Goal: Information Seeking & Learning: Learn about a topic

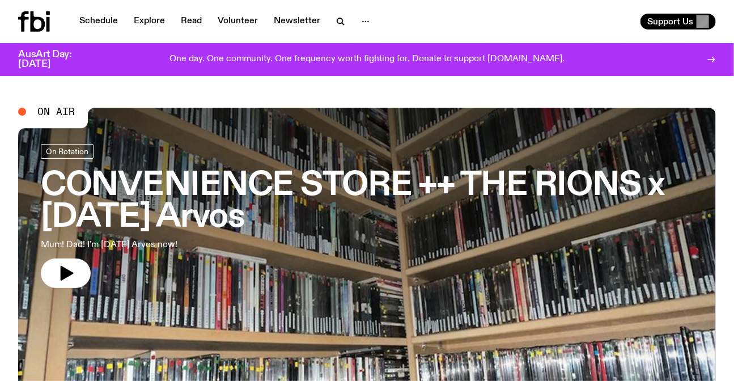
click at [102, 12] on div "Schedule Explore Read Volunteer Newsletter" at bounding box center [197, 21] width 359 height 20
click at [102, 22] on link "Schedule" at bounding box center [99, 22] width 52 height 16
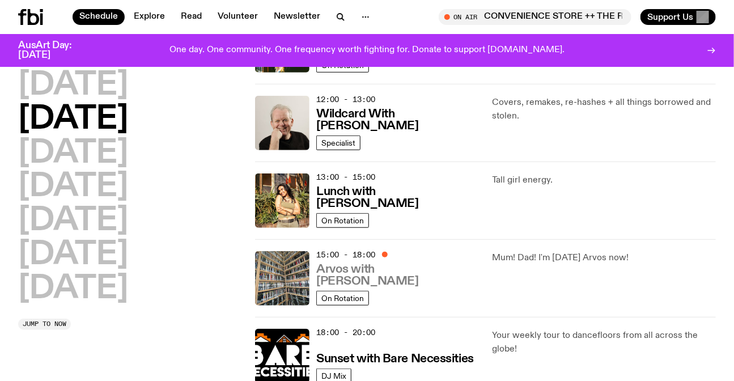
scroll to position [250, 0]
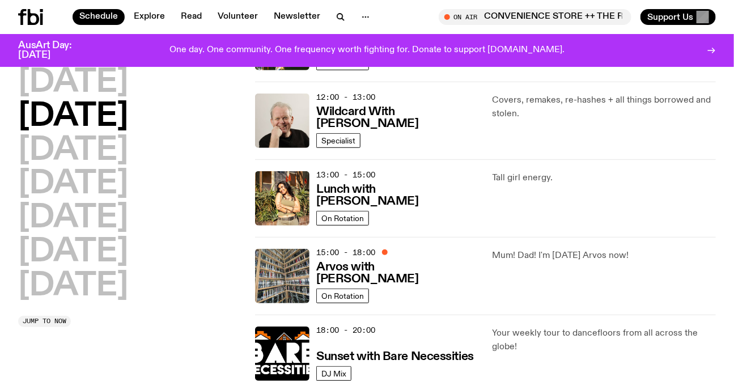
drag, startPoint x: 496, startPoint y: 189, endPoint x: 225, endPoint y: 208, distance: 271.7
click at [218, 208] on div "Monday Tuesday Wednesday Thursday Friday Saturday Sunday Jump to now 01:00 - 07…" at bounding box center [367, 237] width 734 height 777
click at [673, 217] on div "Tall girl energy." at bounding box center [604, 198] width 223 height 54
click at [90, 146] on h2 "[DATE]" at bounding box center [73, 151] width 110 height 32
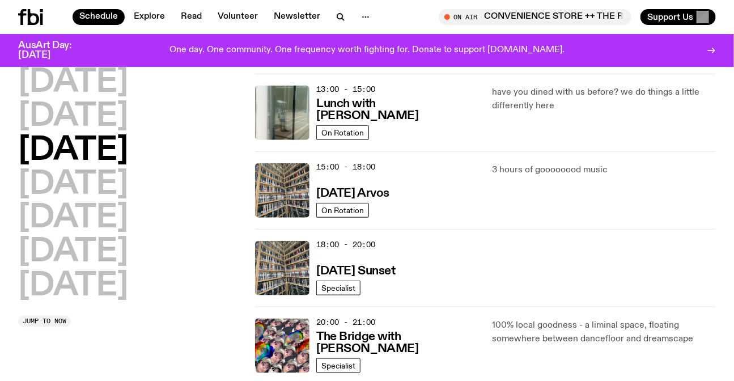
scroll to position [340, 0]
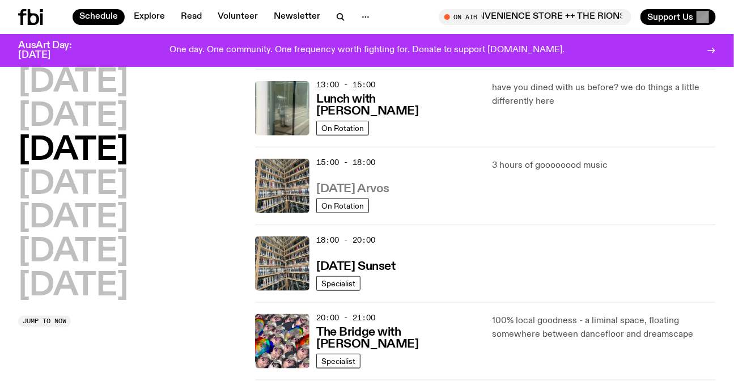
click at [386, 189] on h3 "[DATE] Arvos" at bounding box center [352, 189] width 73 height 12
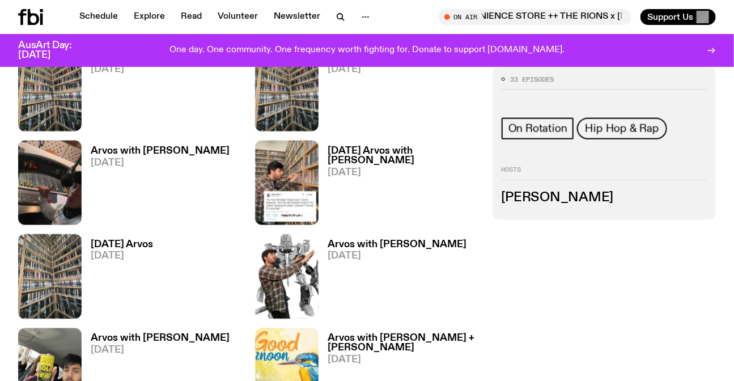
scroll to position [404, 0]
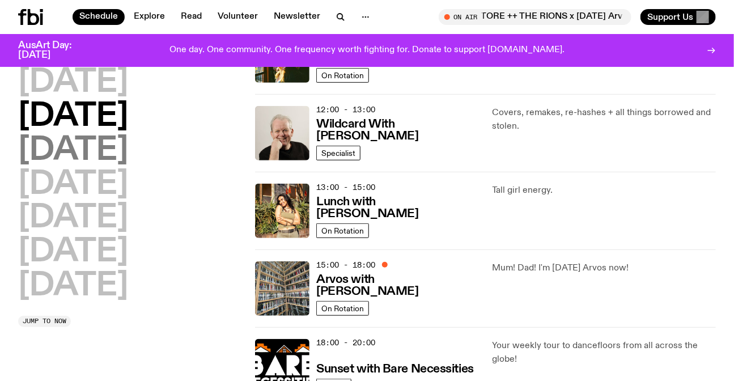
click at [128, 148] on h2 "[DATE]" at bounding box center [73, 151] width 110 height 32
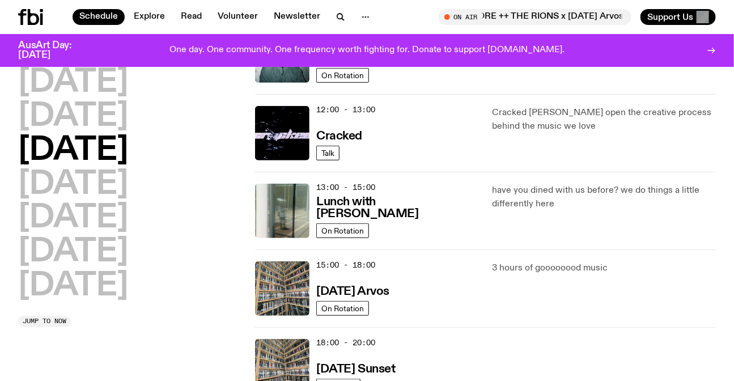
scroll to position [239, 0]
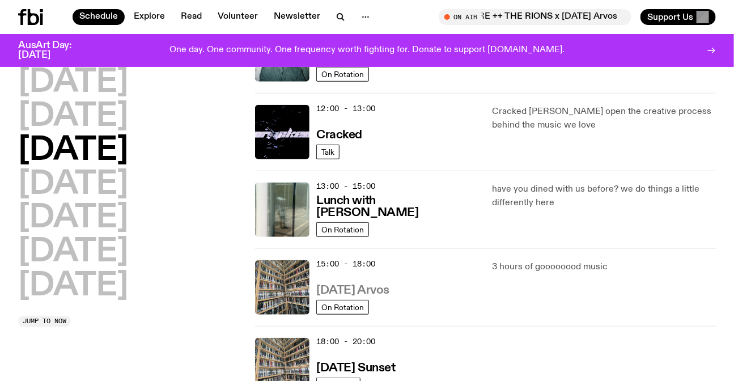
click at [390, 289] on h3 "[DATE] Arvos" at bounding box center [352, 291] width 73 height 12
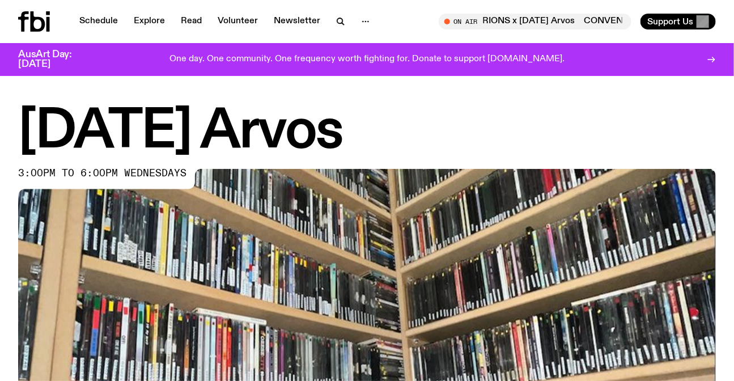
click at [90, 120] on h1 "Wednesday Arvos" at bounding box center [367, 132] width 698 height 51
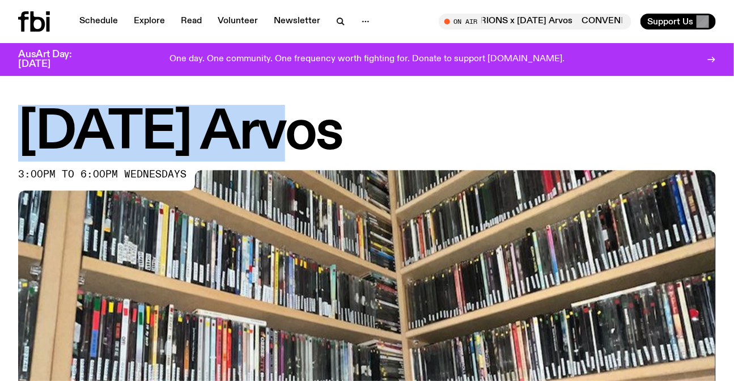
click at [90, 120] on h1 "Wednesday Arvos" at bounding box center [367, 133] width 698 height 51
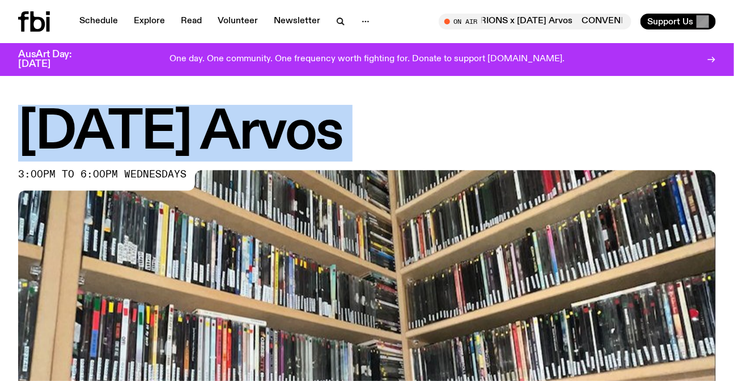
click at [90, 120] on h1 "Wednesday Arvos" at bounding box center [367, 133] width 698 height 51
click at [426, 120] on h1 "Wednesday Arvos" at bounding box center [367, 133] width 698 height 51
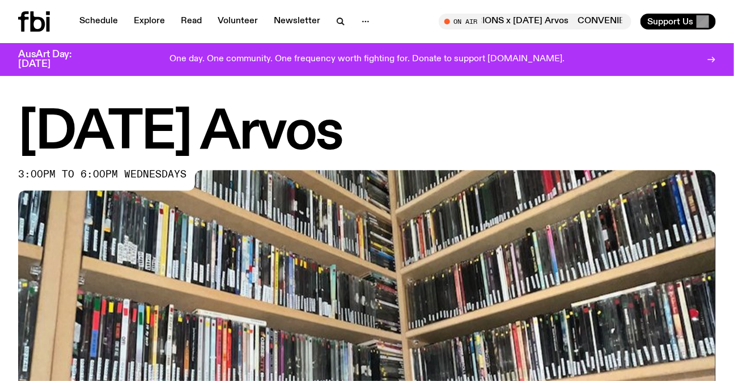
click at [426, 120] on h1 "Wednesday Arvos" at bounding box center [367, 133] width 698 height 51
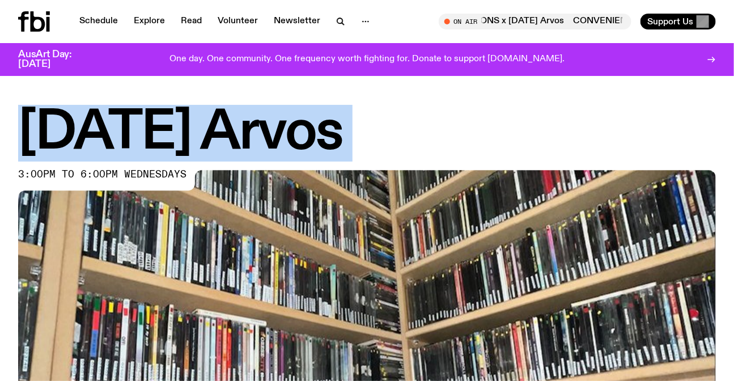
drag, startPoint x: 426, startPoint y: 120, endPoint x: 75, endPoint y: 138, distance: 351.5
click at [75, 138] on h1 "Wednesday Arvos" at bounding box center [367, 133] width 698 height 51
drag, startPoint x: 75, startPoint y: 138, endPoint x: 432, endPoint y: 130, distance: 356.8
click at [432, 130] on h1 "Wednesday Arvos" at bounding box center [367, 133] width 698 height 51
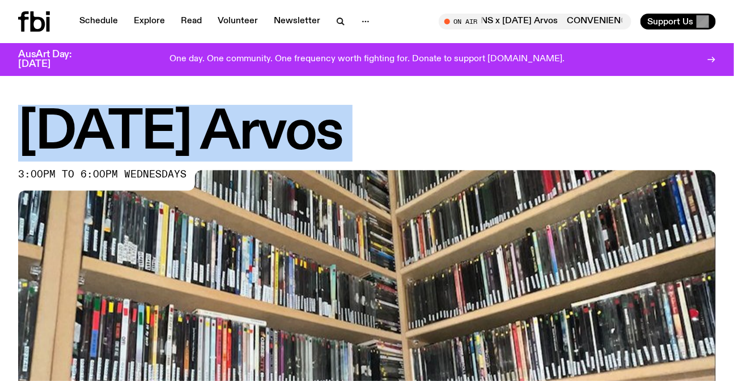
click at [432, 130] on h1 "[DATE] Arvos" at bounding box center [367, 133] width 698 height 51
drag, startPoint x: 432, startPoint y: 130, endPoint x: 120, endPoint y: 126, distance: 311.9
click at [120, 126] on h1 "[DATE] Arvos" at bounding box center [367, 133] width 698 height 51
drag, startPoint x: 449, startPoint y: 136, endPoint x: 10, endPoint y: 139, distance: 438.9
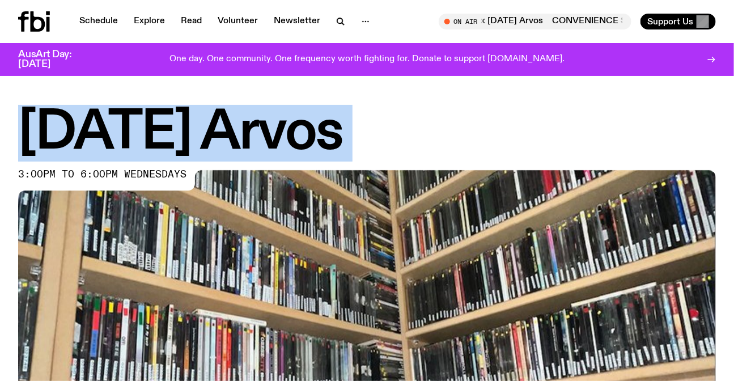
click at [0, 142] on div "Wednesday Arvos 3:00pm to 6:00pm wednesdays" at bounding box center [367, 335] width 734 height 455
click at [233, 113] on h1 "[DATE] Arvos" at bounding box center [367, 133] width 698 height 51
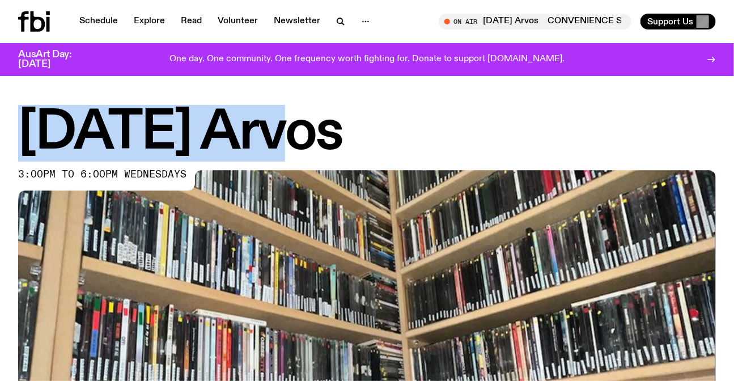
click at [233, 113] on h1 "[DATE] Arvos" at bounding box center [367, 133] width 698 height 51
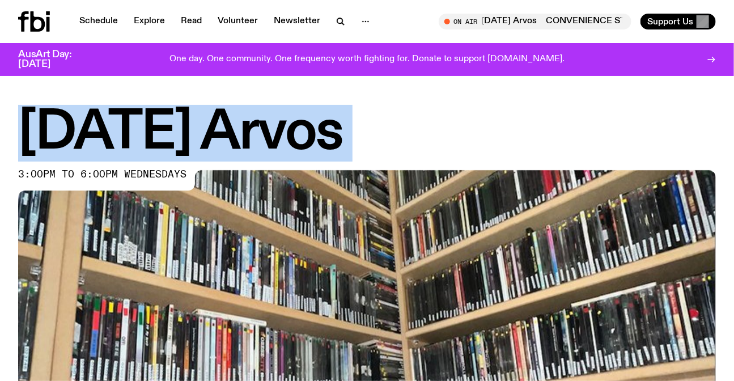
click at [233, 113] on h1 "[DATE] Arvos" at bounding box center [367, 133] width 698 height 51
click at [405, 118] on h1 "[DATE] Arvos" at bounding box center [367, 133] width 698 height 51
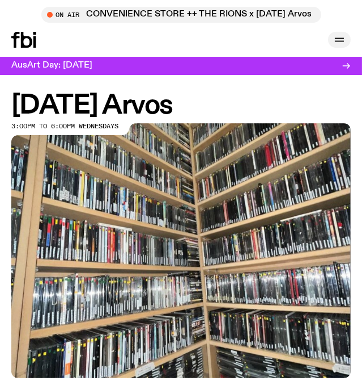
click at [344, 36] on icon "button" at bounding box center [340, 40] width 14 height 14
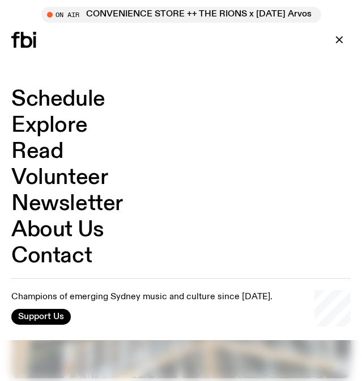
click at [51, 86] on div "Schedule Explore Read Volunteer Newsletter About Us Contact Champions of emergi…" at bounding box center [181, 207] width 362 height 265
click at [85, 96] on link "Schedule" at bounding box center [58, 99] width 94 height 22
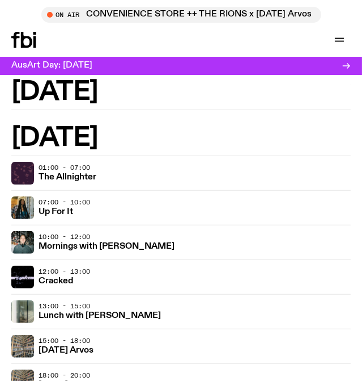
scroll to position [928, 0]
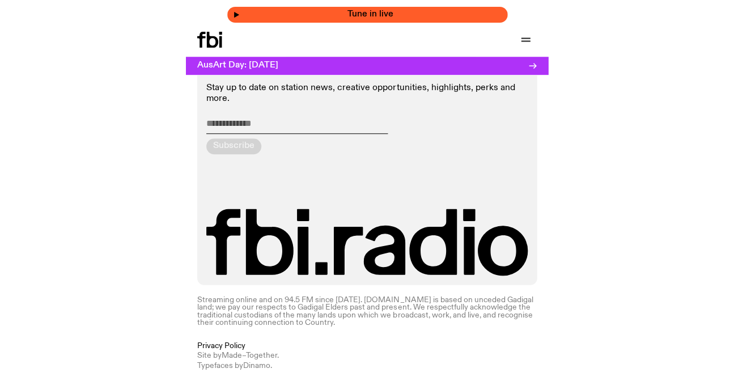
scroll to position [932, 0]
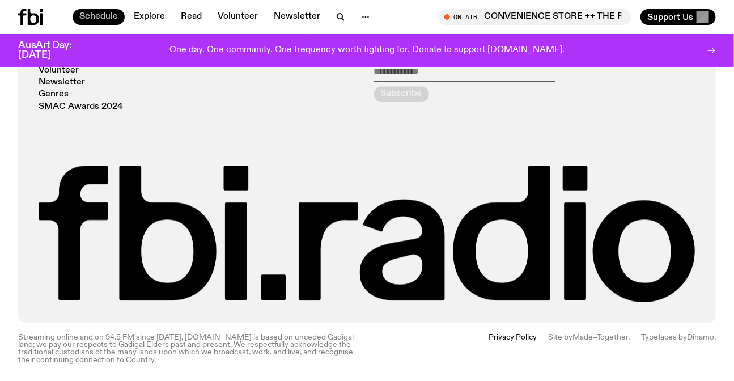
click at [115, 12] on link "Schedule" at bounding box center [99, 17] width 52 height 16
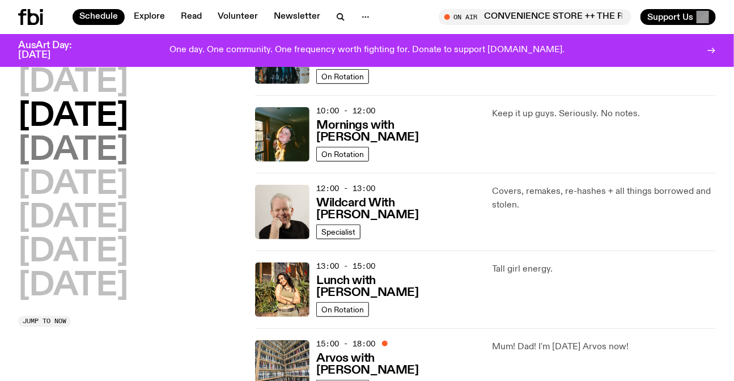
click at [93, 141] on h2 "[DATE]" at bounding box center [73, 151] width 110 height 32
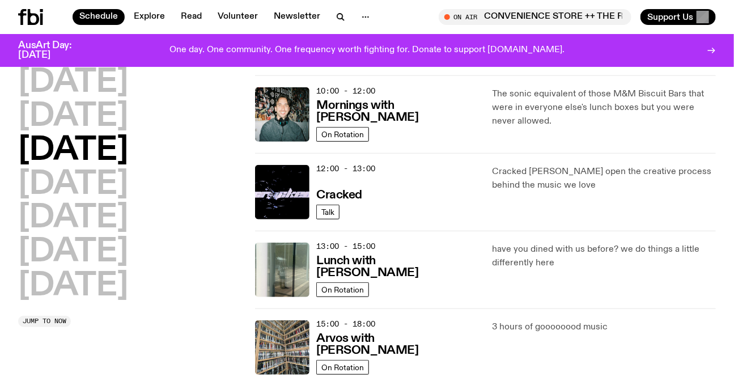
scroll to position [340, 0]
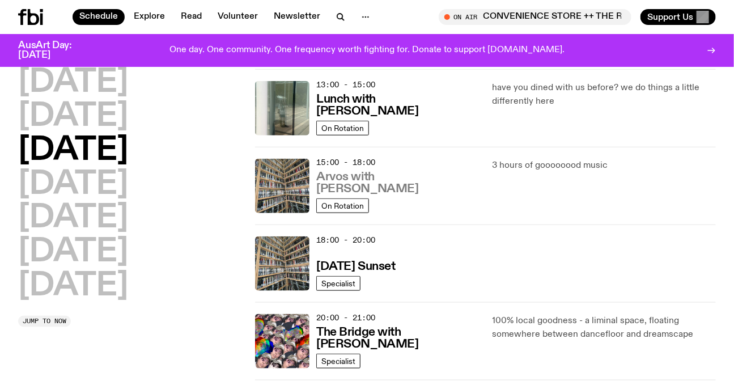
click at [362, 184] on h3 "Arvos with Maleeka Gazula" at bounding box center [397, 183] width 162 height 24
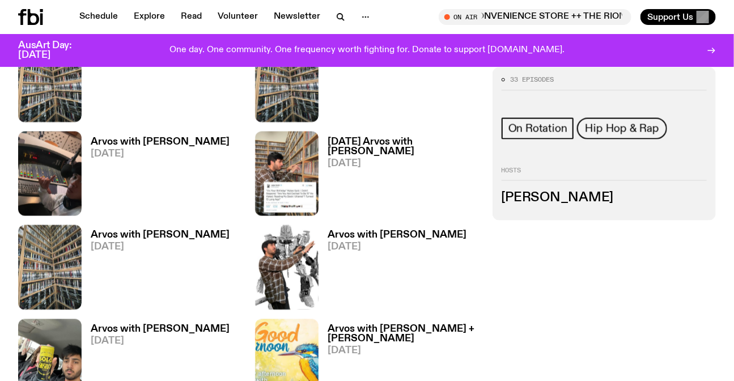
scroll to position [764, 0]
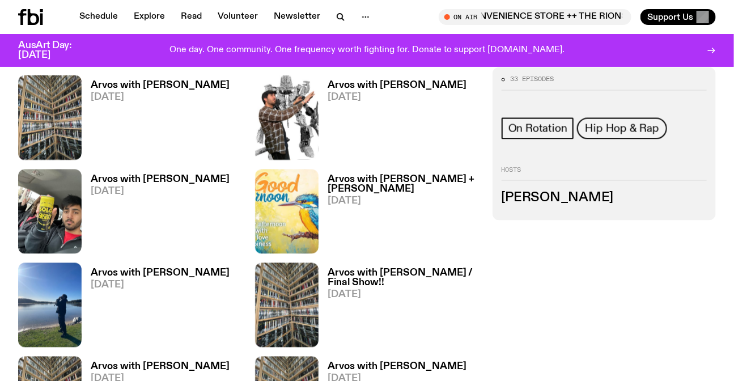
click at [24, 16] on icon at bounding box center [30, 17] width 25 height 16
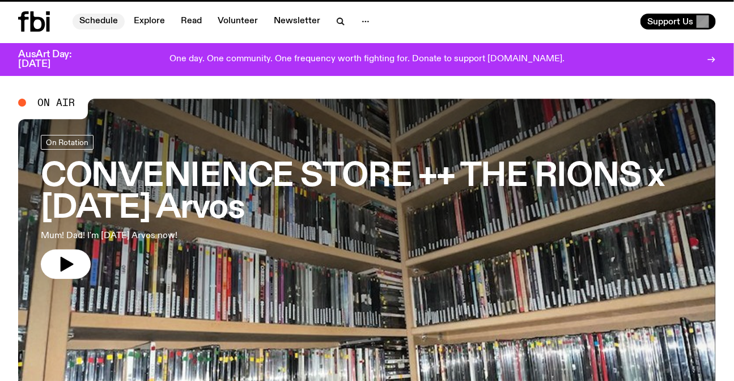
click at [102, 16] on link "Schedule" at bounding box center [99, 22] width 52 height 16
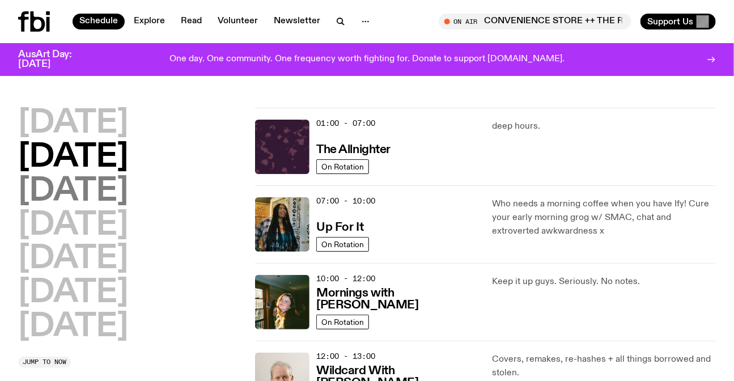
click at [111, 199] on h2 "[DATE]" at bounding box center [73, 192] width 110 height 32
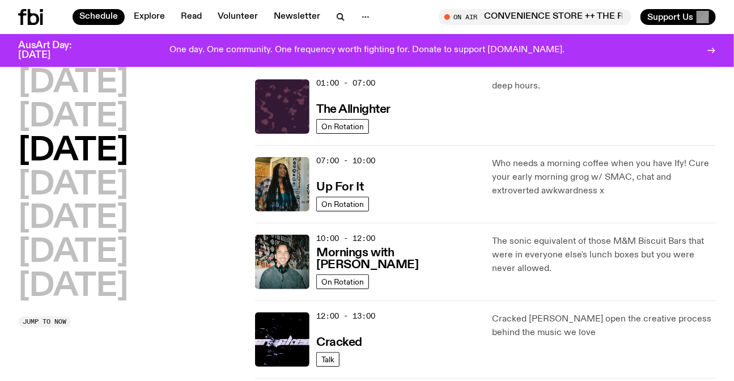
scroll to position [340, 0]
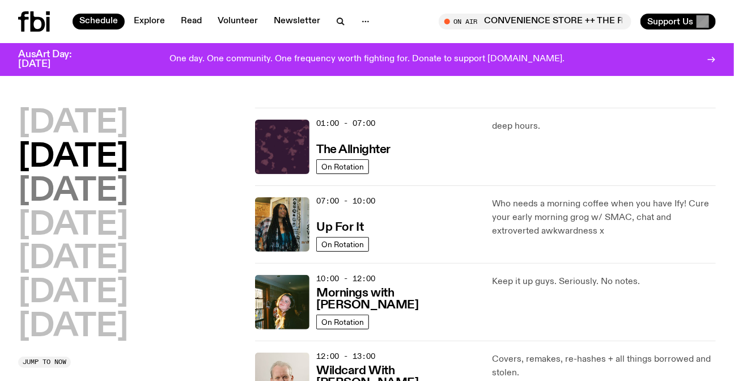
click at [105, 185] on h2 "[DATE]" at bounding box center [73, 192] width 110 height 32
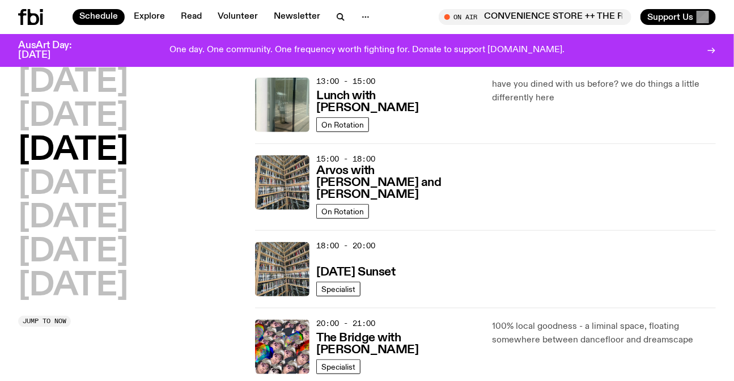
scroll to position [392, 0]
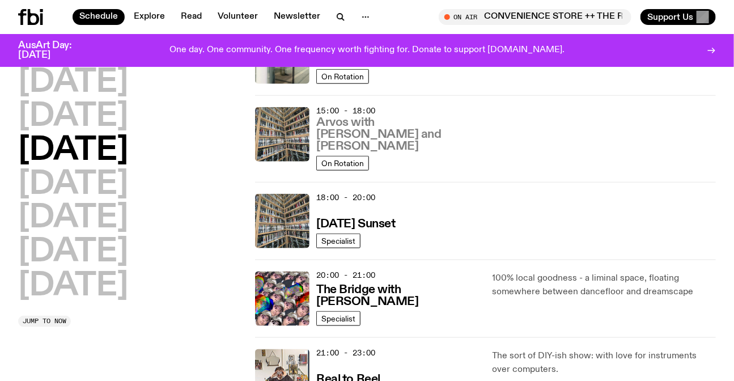
click at [438, 133] on h3 "Arvos with [PERSON_NAME] and [PERSON_NAME]" at bounding box center [397, 135] width 162 height 36
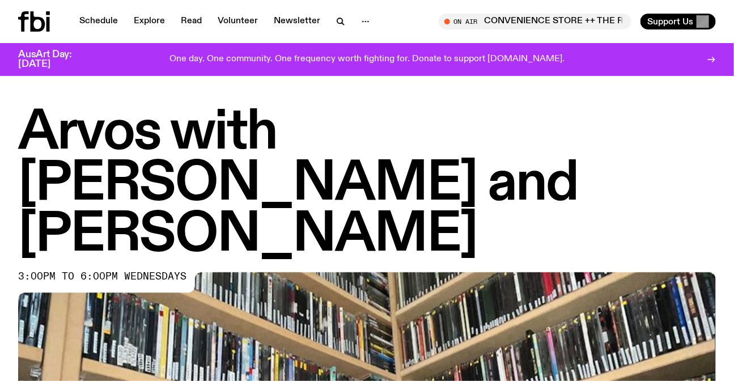
click at [103, 272] on span "3:00pm to 6:00pm wednesdays" at bounding box center [102, 276] width 168 height 9
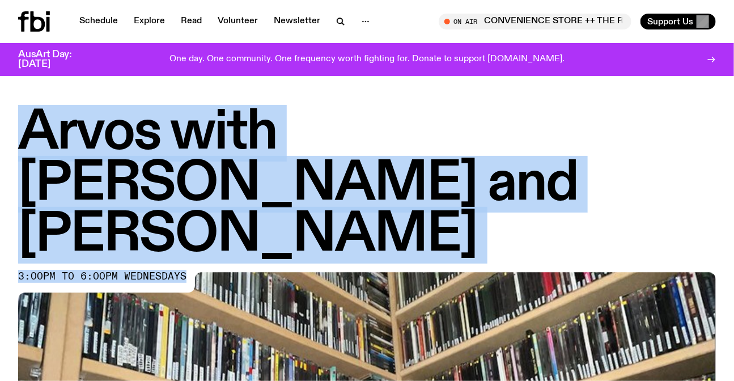
drag, startPoint x: 103, startPoint y: 174, endPoint x: 108, endPoint y: 125, distance: 49.0
click at [108, 125] on div "Arvos with Charlie and Harrie 3:00pm to 6:00pm wednesdays" at bounding box center [367, 386] width 698 height 557
click at [108, 125] on h1 "Arvos with Charlie and Harrie" at bounding box center [367, 184] width 698 height 153
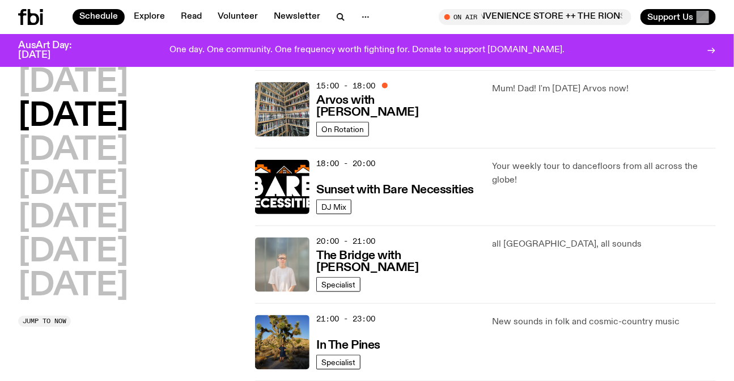
scroll to position [435, 0]
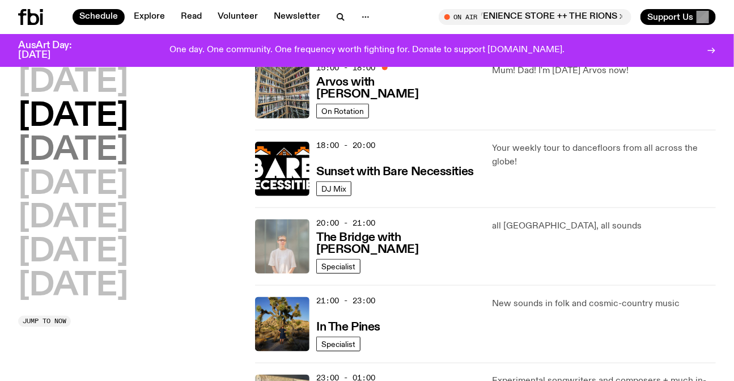
click at [116, 157] on h2 "[DATE]" at bounding box center [73, 151] width 110 height 32
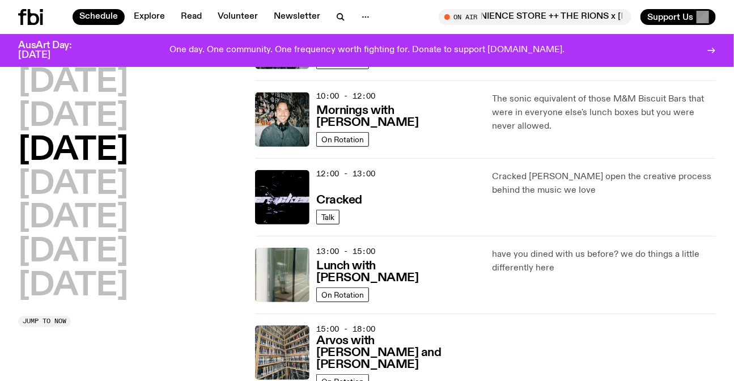
scroll to position [340, 0]
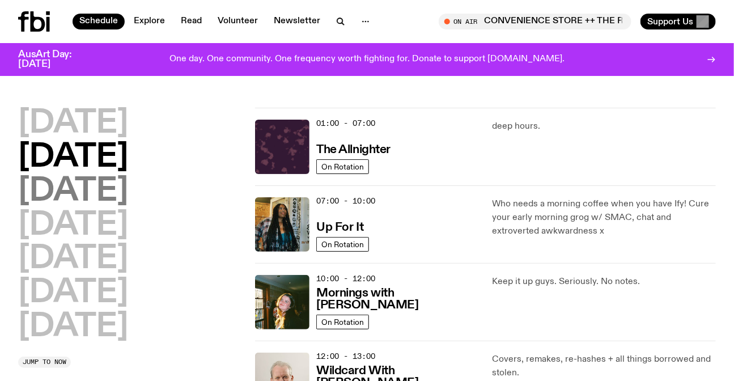
click at [108, 195] on h2 "[DATE]" at bounding box center [73, 192] width 110 height 32
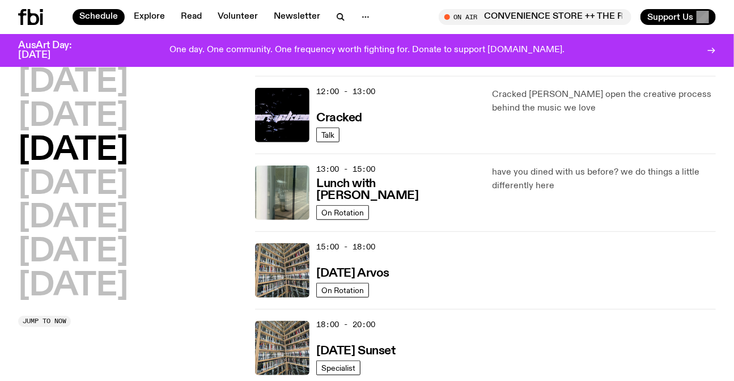
scroll to position [289, 0]
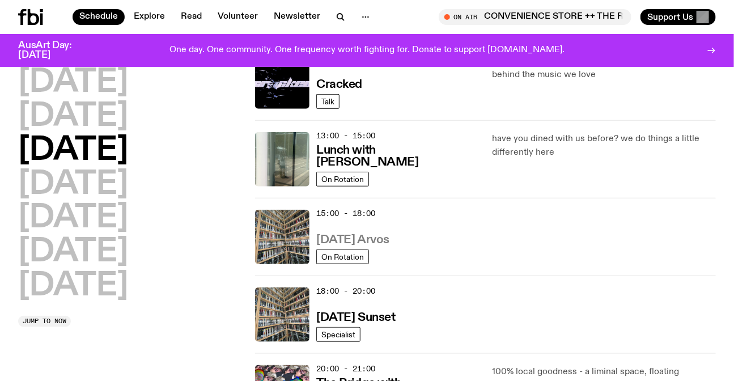
click at [390, 234] on h3 "Wednesday Arvos" at bounding box center [352, 240] width 73 height 12
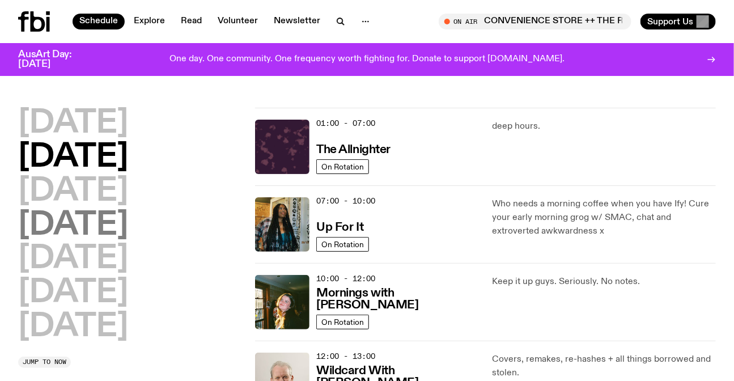
click at [86, 221] on h2 "[DATE]" at bounding box center [73, 226] width 110 height 32
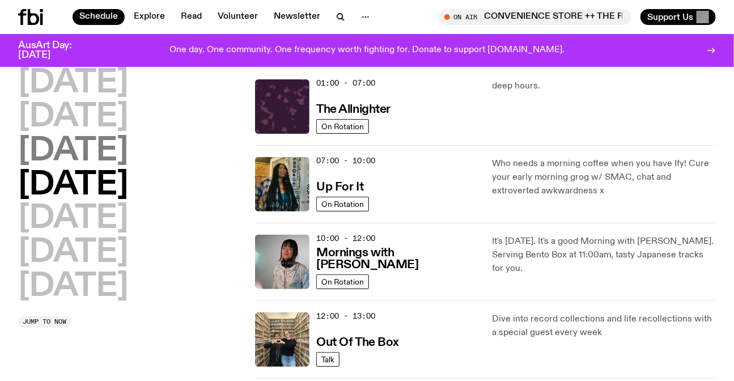
click at [83, 154] on h2 "[DATE]" at bounding box center [73, 152] width 110 height 32
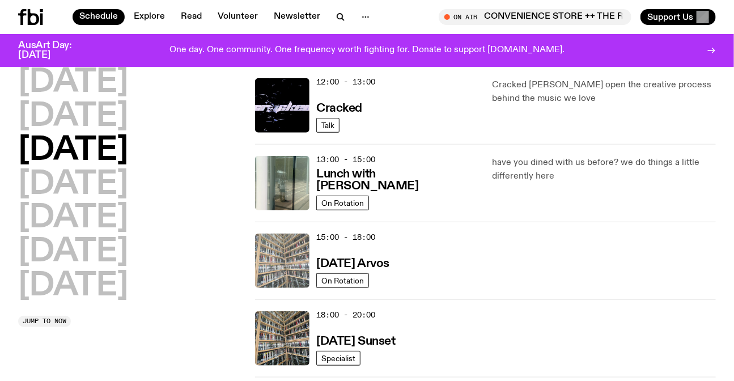
scroll to position [289, 0]
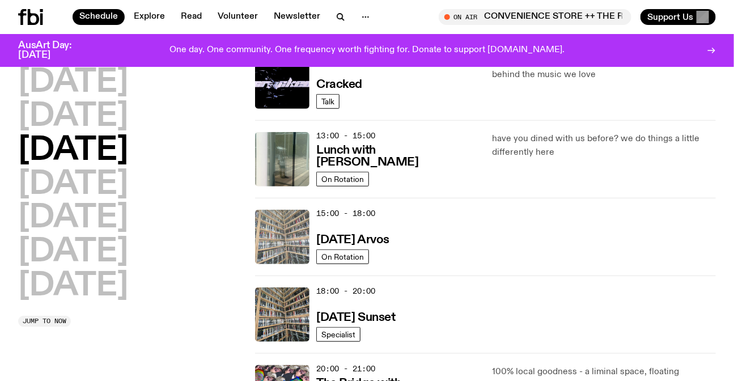
click at [288, 238] on img at bounding box center [282, 237] width 54 height 54
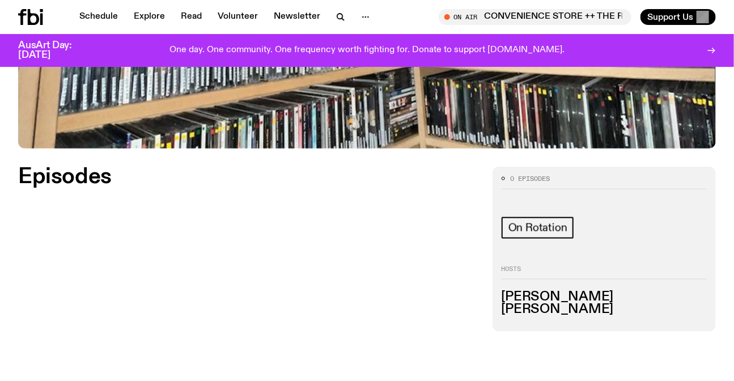
scroll to position [405, 0]
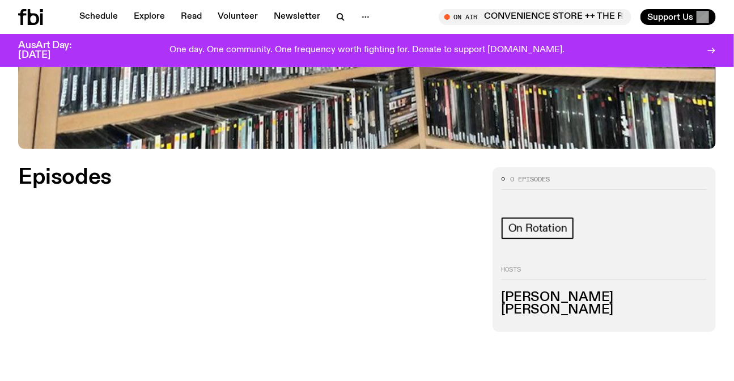
click at [543, 300] on h3 "Charlie Fern" at bounding box center [604, 297] width 205 height 12
drag, startPoint x: 543, startPoint y: 300, endPoint x: 555, endPoint y: 305, distance: 13.5
click at [555, 305] on ul "Charlie Fern Harrie Hastings" at bounding box center [604, 303] width 205 height 24
click at [555, 305] on h3 "[PERSON_NAME]" at bounding box center [604, 310] width 205 height 12
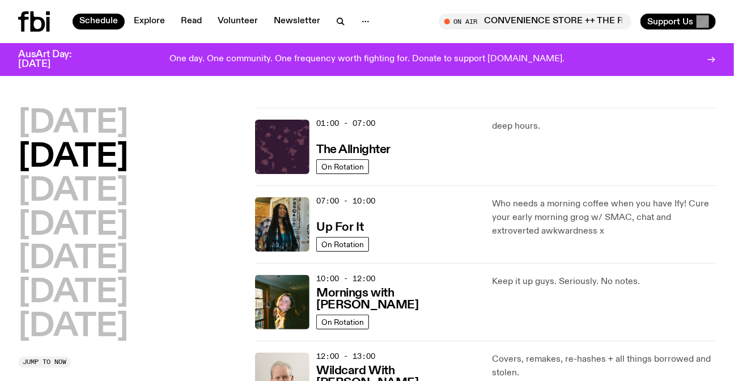
click at [315, 141] on div "01:00 - 07:00 The Allnighter On Rotation" at bounding box center [366, 147] width 223 height 54
click at [277, 145] on img at bounding box center [282, 147] width 54 height 54
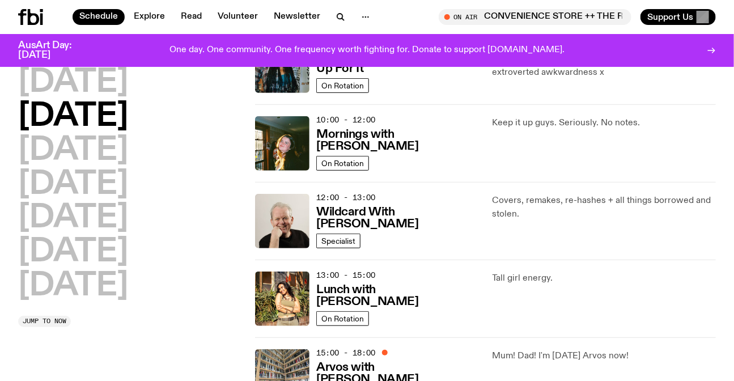
scroll to position [305, 0]
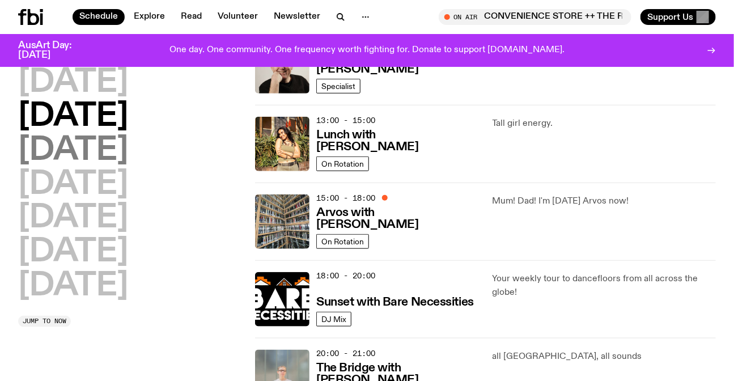
click at [105, 142] on h2 "[DATE]" at bounding box center [73, 151] width 110 height 32
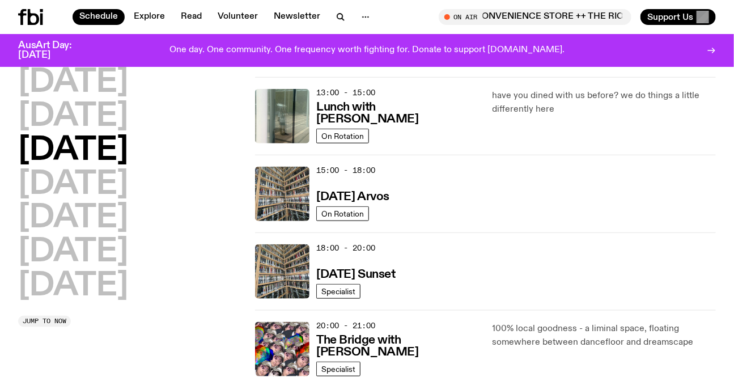
scroll to position [392, 0]
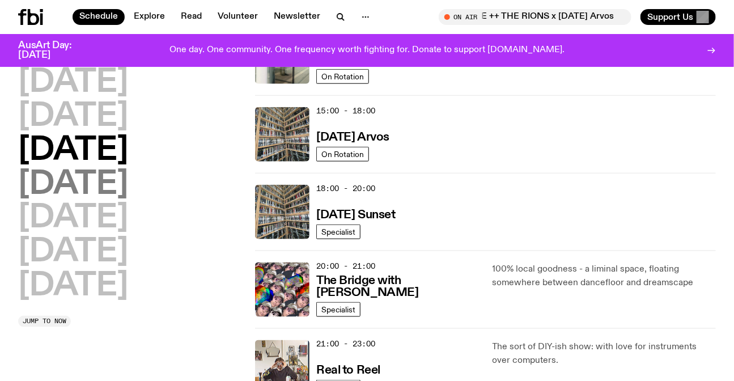
click at [69, 191] on h2 "[DATE]" at bounding box center [73, 185] width 110 height 32
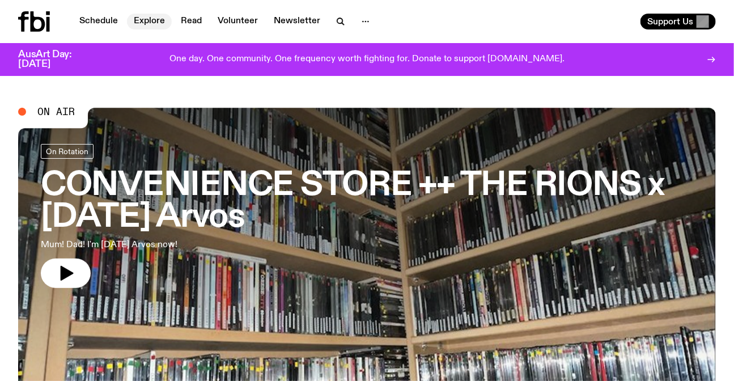
click at [149, 18] on link "Explore" at bounding box center [149, 22] width 45 height 16
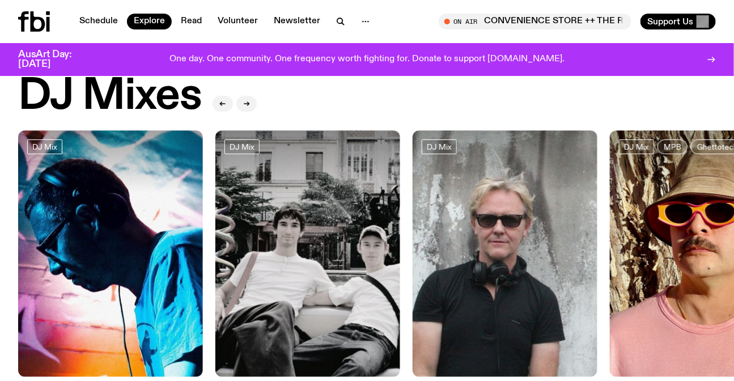
scroll to position [51, 0]
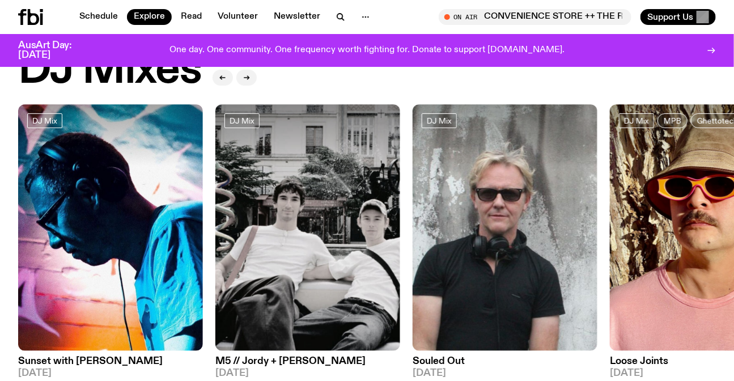
click at [610, 192] on img at bounding box center [702, 227] width 185 height 247
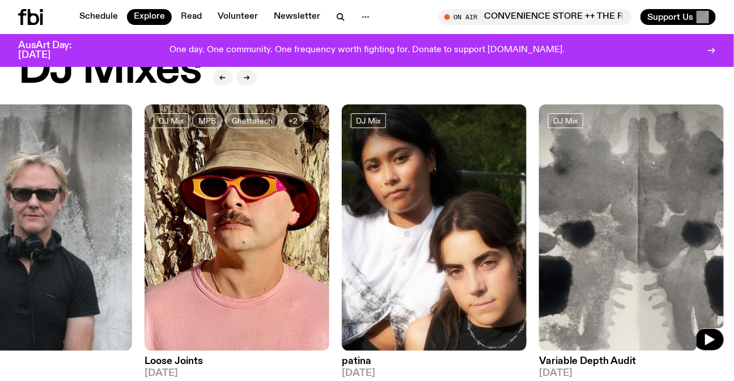
drag, startPoint x: 649, startPoint y: 200, endPoint x: 352, endPoint y: 198, distance: 297.7
click at [450, 207] on div "DJ Mix Sunset with Simon Caldwell 06.10.25 DJ Mix M5 // Jordy + Elio 05.10.25 D…" at bounding box center [367, 241] width 698 height 274
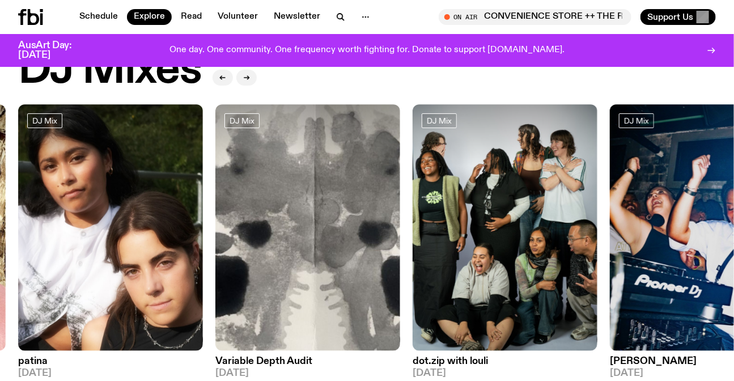
drag, startPoint x: 489, startPoint y: 204, endPoint x: 289, endPoint y: 201, distance: 200.2
click at [393, 204] on div "DJ Mix Sunset with Simon Caldwell 06.10.25 DJ Mix M5 // Jordy + Elio 05.10.25 D…" at bounding box center [367, 241] width 698 height 274
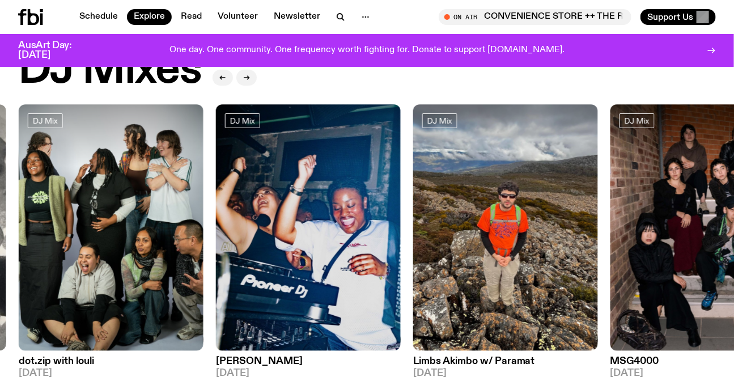
drag, startPoint x: 691, startPoint y: 286, endPoint x: 294, endPoint y: 282, distance: 397.0
click at [611, 290] on img at bounding box center [703, 227] width 185 height 247
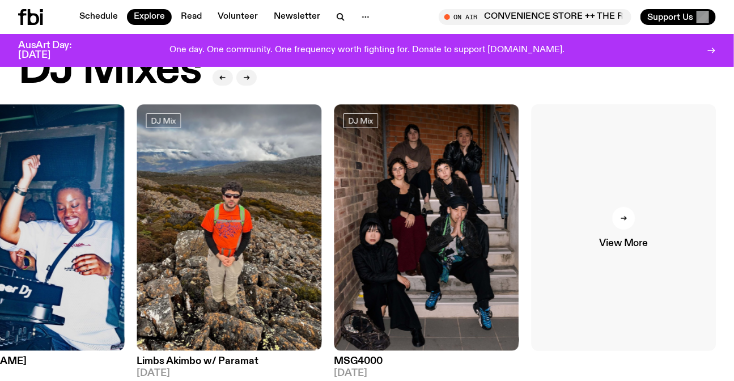
click at [621, 272] on link "View More" at bounding box center [624, 227] width 185 height 247
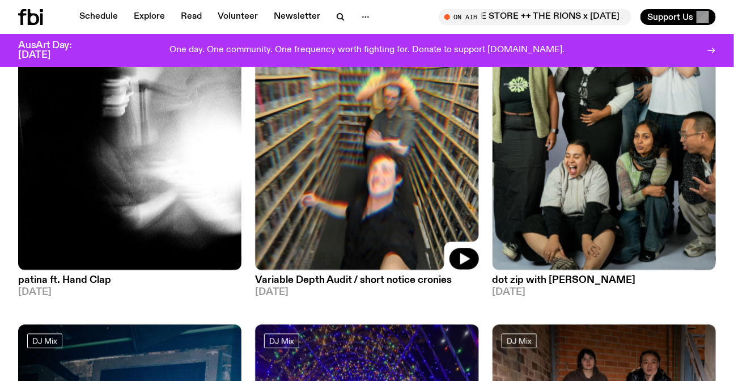
scroll to position [2313, 0]
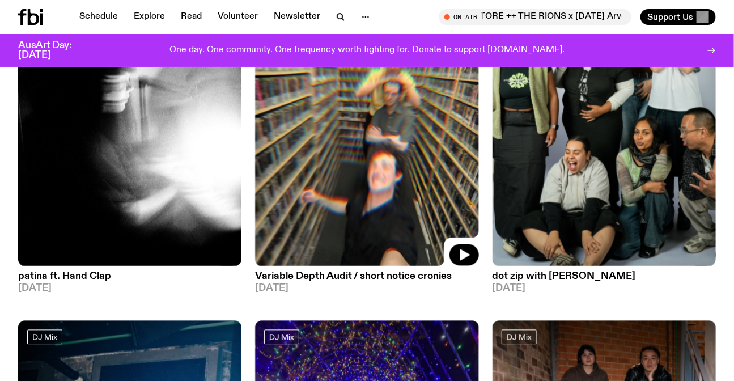
drag, startPoint x: 336, startPoint y: 108, endPoint x: 0, endPoint y: 110, distance: 335.7
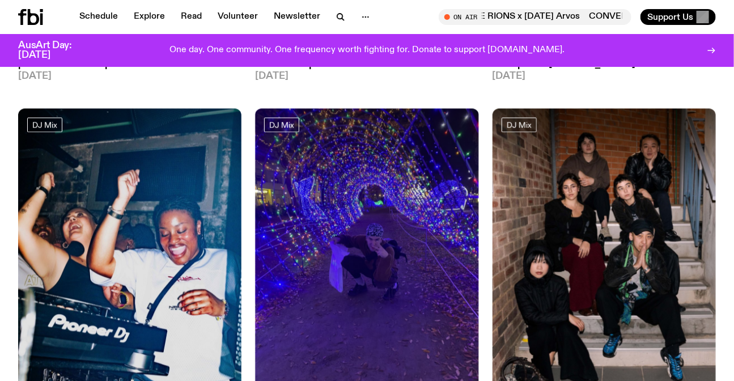
scroll to position [2673, 0]
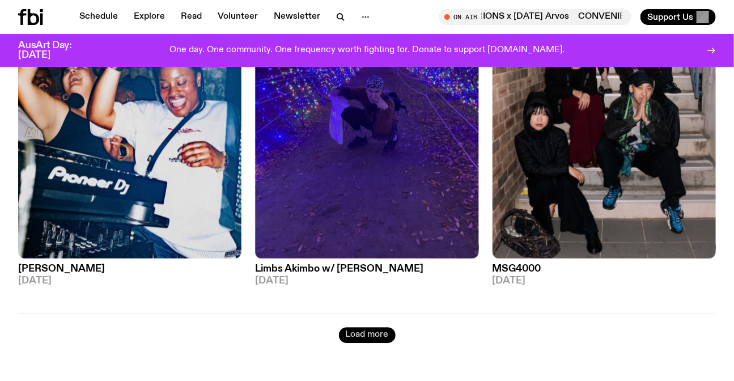
click at [376, 337] on button "Load more" at bounding box center [367, 335] width 57 height 16
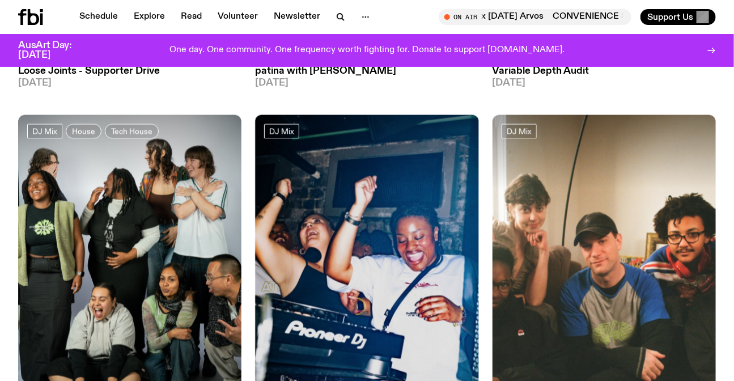
scroll to position [4014, 0]
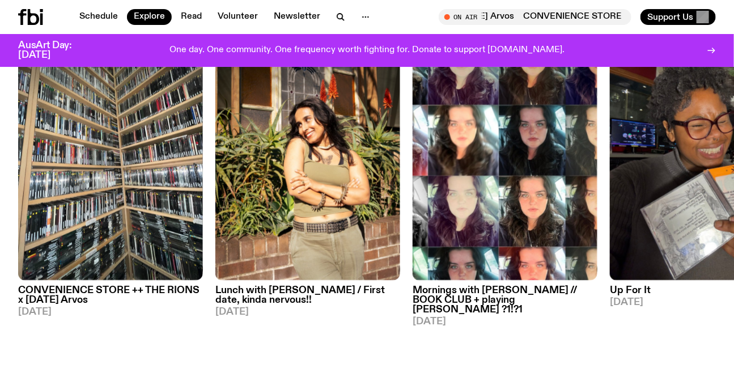
scroll to position [464, 0]
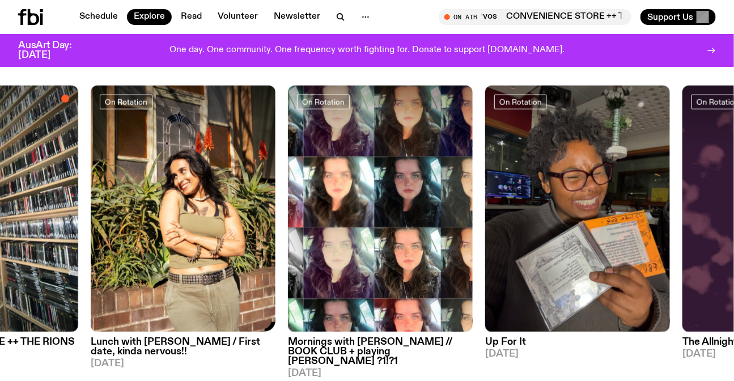
drag, startPoint x: 319, startPoint y: 168, endPoint x: 284, endPoint y: 141, distance: 44.0
click at [284, 141] on div "On Rotation CONVENIENCE STORE ++ THE RIONS x Tuesday Arvos 07.10.25 On Rotation…" at bounding box center [367, 232] width 698 height 293
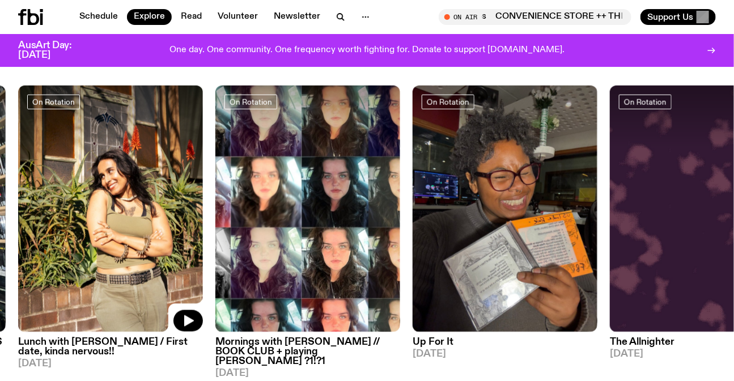
drag, startPoint x: 589, startPoint y: 190, endPoint x: 635, endPoint y: 192, distance: 46.0
click at [632, 192] on div "On Rotation CONVENIENCE STORE ++ THE RIONS x Tuesday Arvos 07.10.25 On Rotation…" at bounding box center [367, 232] width 698 height 293
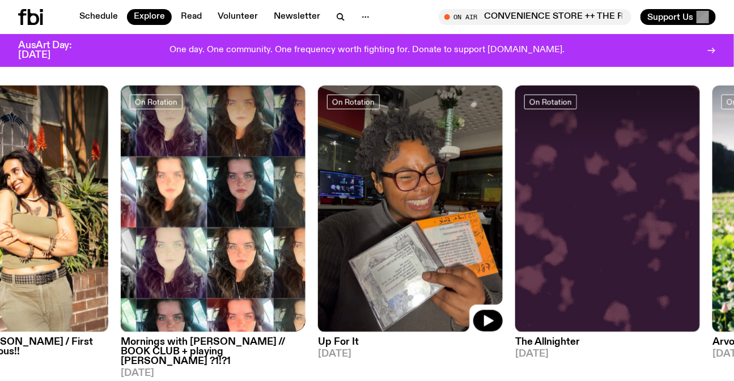
drag, startPoint x: 627, startPoint y: 193, endPoint x: 305, endPoint y: 238, distance: 325.2
click at [312, 238] on div "On Rotation CONVENIENCE STORE ++ THE RIONS x Tuesday Arvos 07.10.25 On Rotation…" at bounding box center [367, 232] width 698 height 293
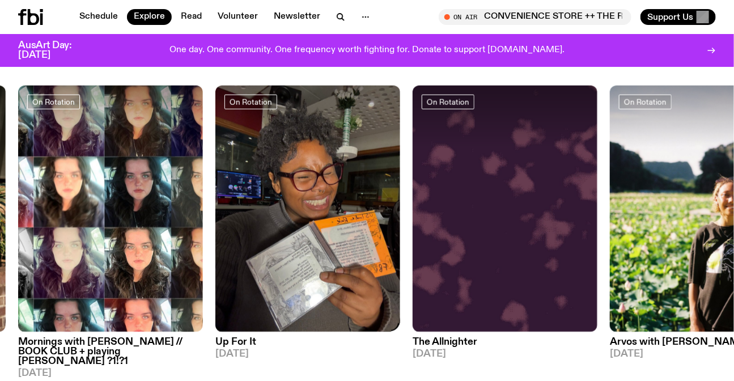
click at [401, 240] on div "On Rotation CONVENIENCE STORE ++ THE RIONS x Tuesday Arvos 07.10.25 On Rotation…" at bounding box center [367, 232] width 698 height 293
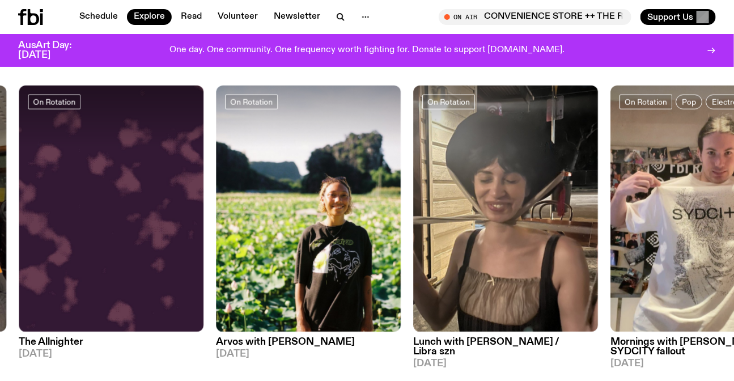
drag, startPoint x: 425, startPoint y: 230, endPoint x: 294, endPoint y: 230, distance: 130.4
click at [329, 230] on div "On Rotation CONVENIENCE STORE ++ THE RIONS x Tuesday Arvos 07.10.25 On Rotation…" at bounding box center [367, 232] width 698 height 293
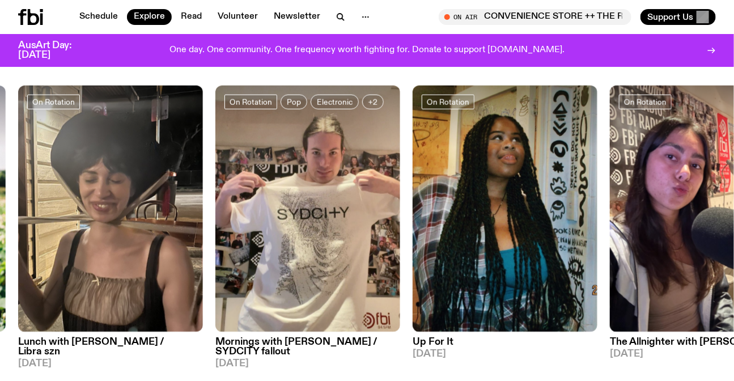
drag, startPoint x: 605, startPoint y: 215, endPoint x: 350, endPoint y: 236, distance: 254.9
click at [366, 236] on div "On Rotation CONVENIENCE STORE ++ THE RIONS x Tuesday Arvos 07.10.25 On Rotation…" at bounding box center [367, 232] width 698 height 293
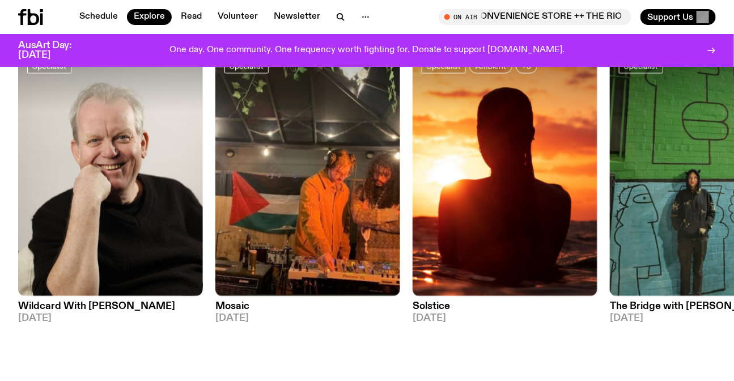
scroll to position [876, 0]
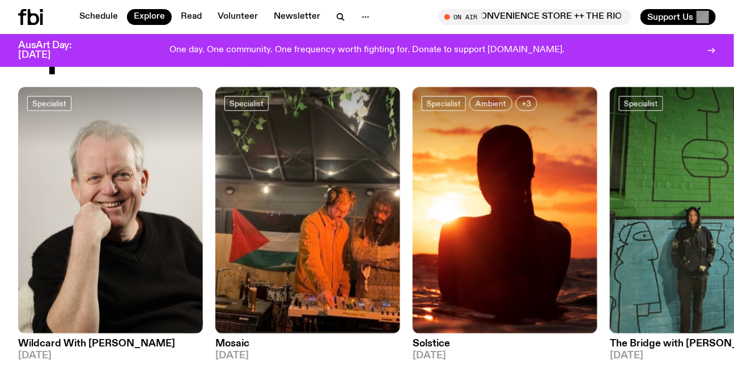
drag, startPoint x: 580, startPoint y: 144, endPoint x: 265, endPoint y: 162, distance: 315.2
click at [328, 159] on div "Specialist Wildcard With Stuart Coupe 07.10.25 Specialist Mosaic 06.10.25 Speci…" at bounding box center [367, 224] width 698 height 274
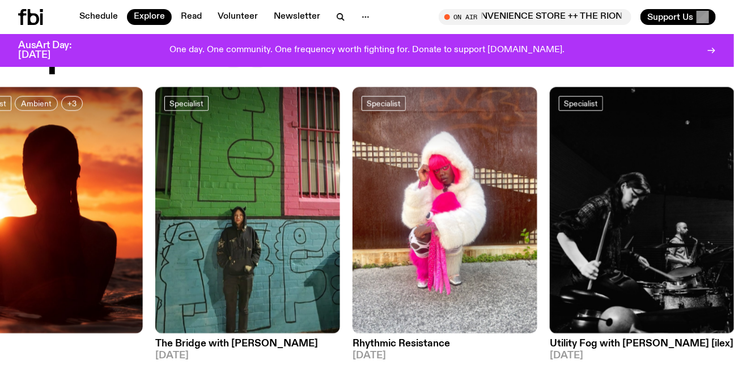
drag, startPoint x: 501, startPoint y: 169, endPoint x: 352, endPoint y: 172, distance: 149.2
click at [363, 172] on img at bounding box center [445, 210] width 185 height 247
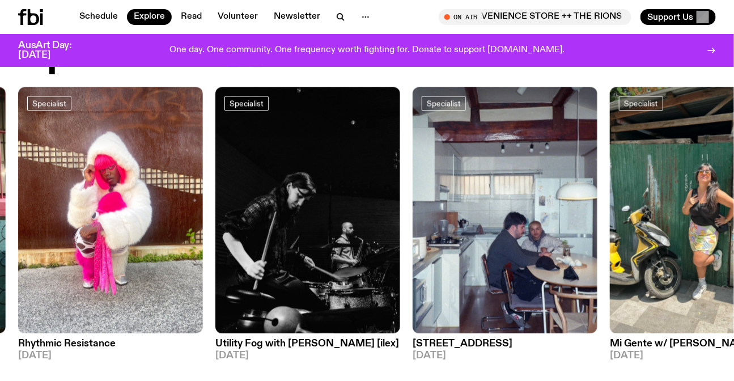
drag, startPoint x: 630, startPoint y: 173, endPoint x: 440, endPoint y: 181, distance: 190.2
click at [610, 181] on img at bounding box center [702, 210] width 185 height 247
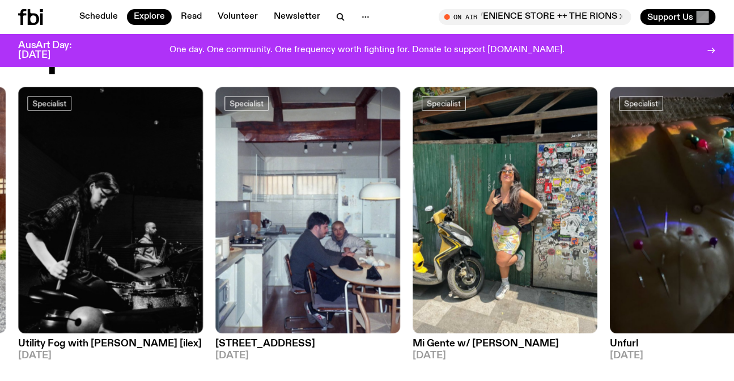
drag, startPoint x: 452, startPoint y: 194, endPoint x: 353, endPoint y: 194, distance: 99.2
click at [381, 194] on div "Specialist Wildcard With Stuart Coupe 07.10.25 Specialist Mosaic 06.10.25 Speci…" at bounding box center [367, 224] width 698 height 274
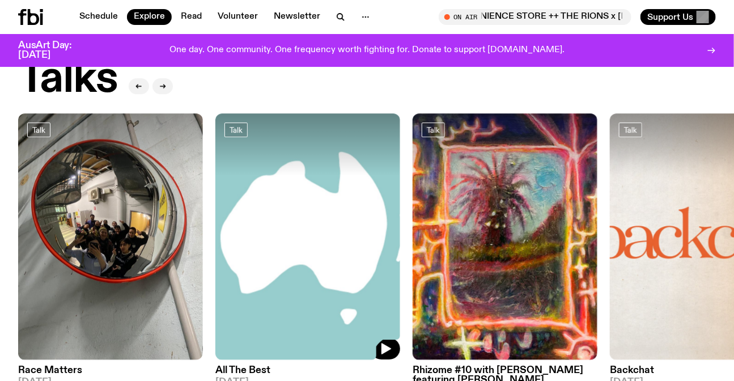
scroll to position [1288, 0]
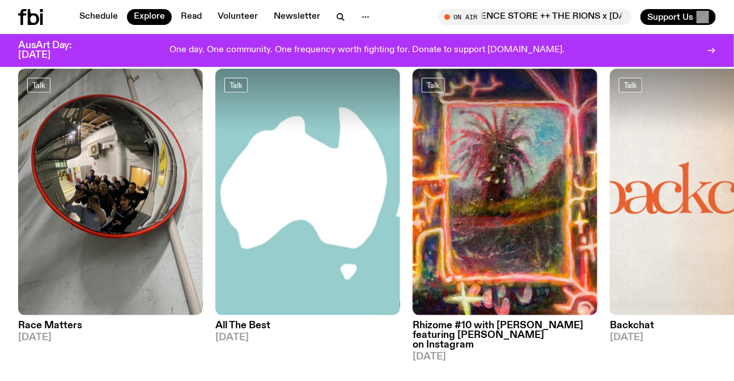
click at [29, 20] on icon at bounding box center [33, 17] width 11 height 16
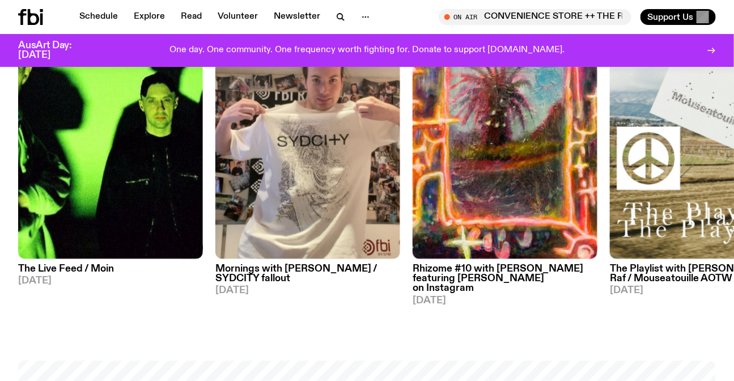
scroll to position [516, 0]
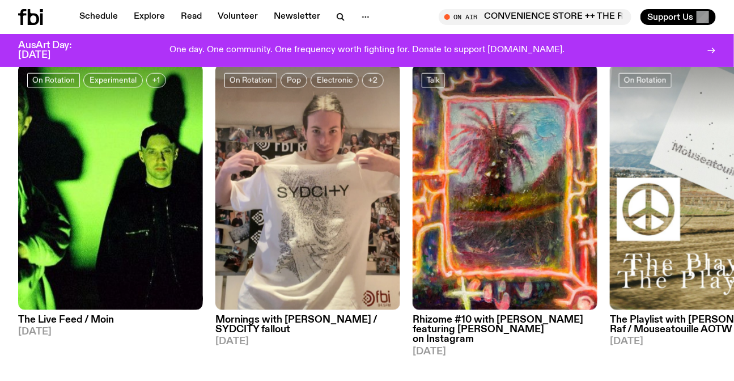
drag, startPoint x: 377, startPoint y: 151, endPoint x: 322, endPoint y: 159, distance: 56.2
click at [322, 159] on img at bounding box center [307, 187] width 185 height 247
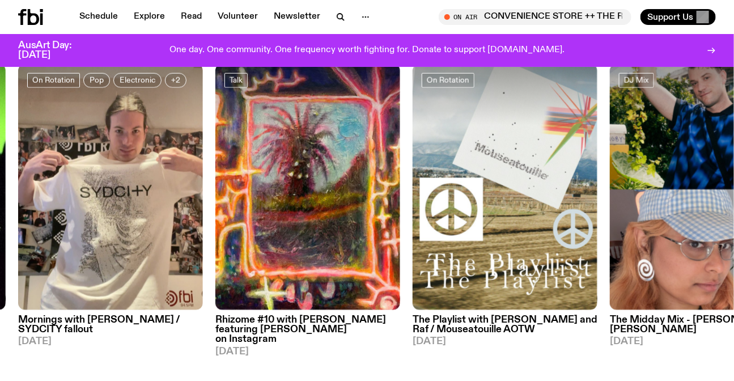
click at [137, 262] on img at bounding box center [110, 187] width 185 height 247
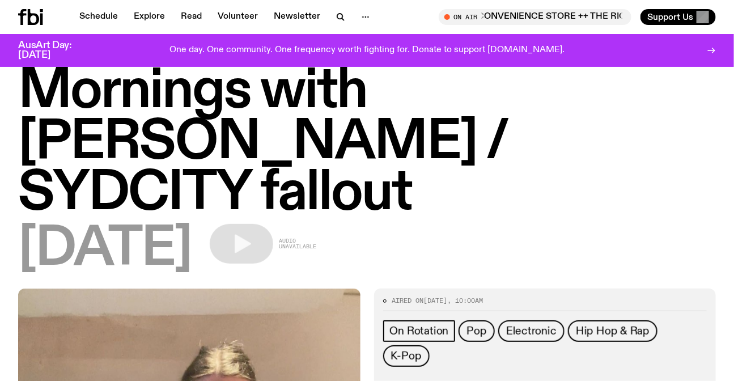
scroll to position [51, 0]
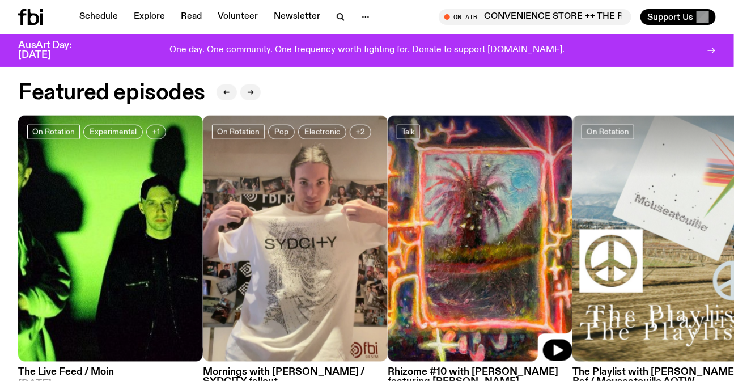
scroll to position [516, 0]
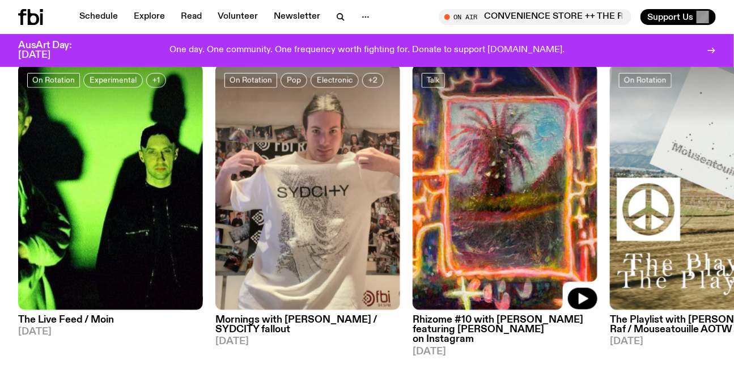
drag, startPoint x: 544, startPoint y: 196, endPoint x: 328, endPoint y: 193, distance: 216.1
click at [330, 193] on div "On Rotation Experimental +1 The Live Feed / Moin 06.10.25 On Rotation Pop Elect…" at bounding box center [367, 210] width 698 height 293
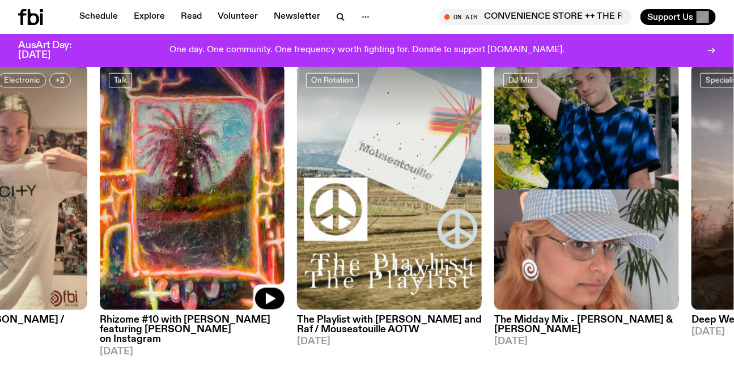
drag, startPoint x: 312, startPoint y: 183, endPoint x: 183, endPoint y: 187, distance: 129.4
click at [184, 187] on img at bounding box center [192, 187] width 185 height 247
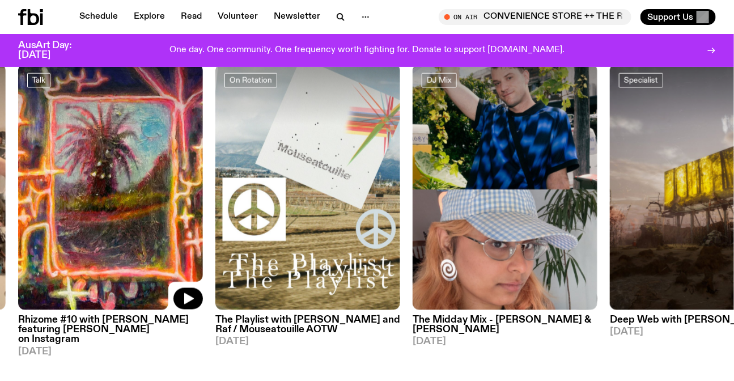
drag, startPoint x: 161, startPoint y: 162, endPoint x: 149, endPoint y: 158, distance: 12.4
click at [149, 158] on img at bounding box center [110, 187] width 185 height 247
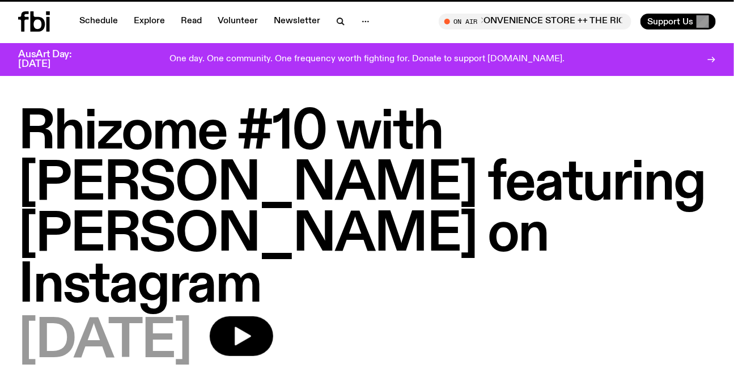
click at [113, 181] on h1 "Rhizome #10 with [PERSON_NAME] featuring [PERSON_NAME] on Instagram" at bounding box center [367, 210] width 698 height 204
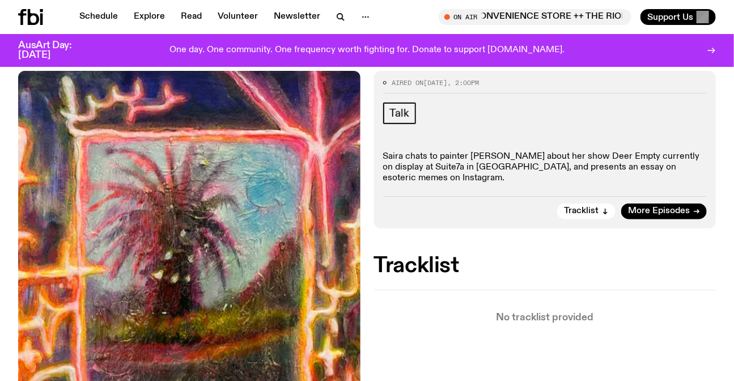
scroll to position [301, 0]
click at [527, 152] on p "Saira chats to painter Luci Avard about her show Deer Empty currently on displa…" at bounding box center [545, 168] width 324 height 33
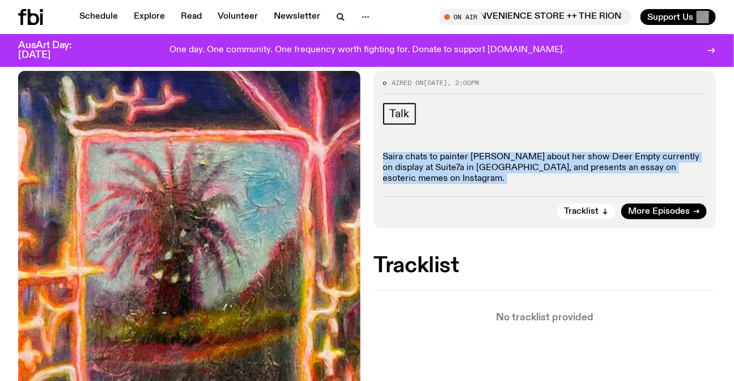
click at [527, 152] on p "Saira chats to painter Luci Avard about her show Deer Empty currently on displa…" at bounding box center [545, 168] width 324 height 33
click at [453, 152] on p "Saira chats to painter Luci Avard about her show Deer Empty currently on displa…" at bounding box center [545, 168] width 324 height 33
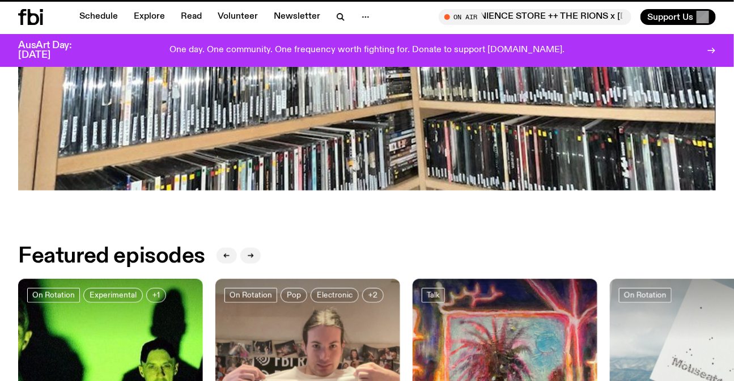
scroll to position [516, 0]
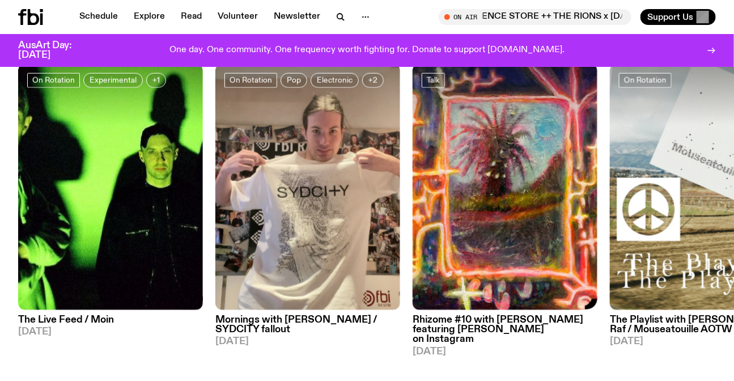
drag, startPoint x: 534, startPoint y: 231, endPoint x: 168, endPoint y: 260, distance: 367.0
click at [413, 260] on img at bounding box center [505, 187] width 185 height 247
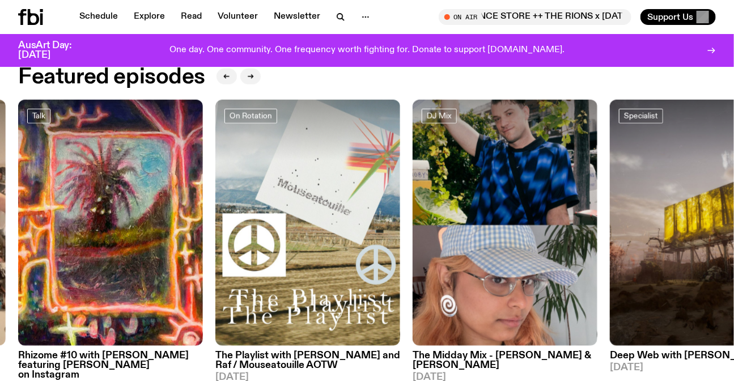
scroll to position [464, 0]
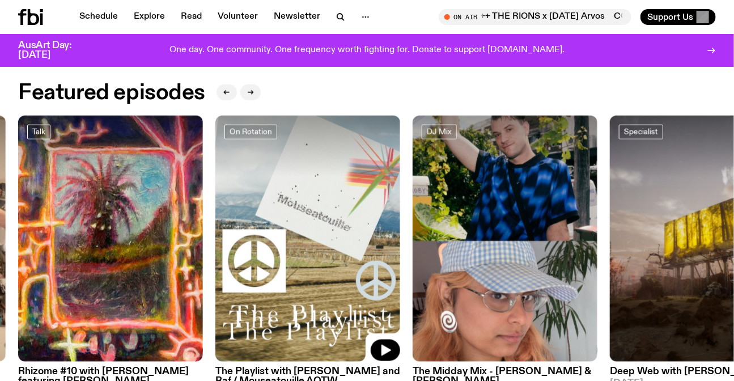
click at [280, 179] on img at bounding box center [307, 239] width 185 height 247
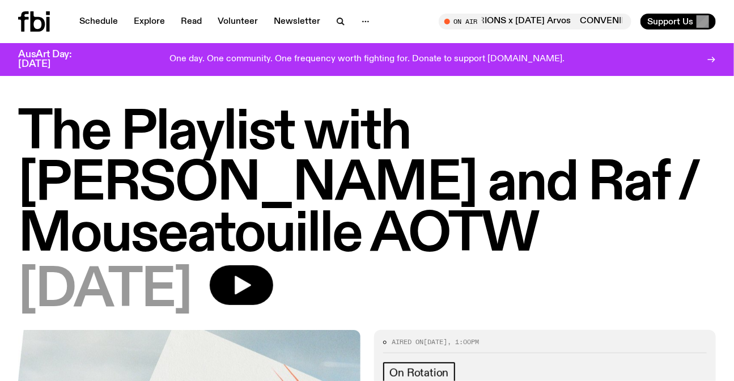
click at [317, 142] on h1 "The Playlist with [PERSON_NAME] and Raf / Mouseatouille AOTW" at bounding box center [367, 184] width 698 height 153
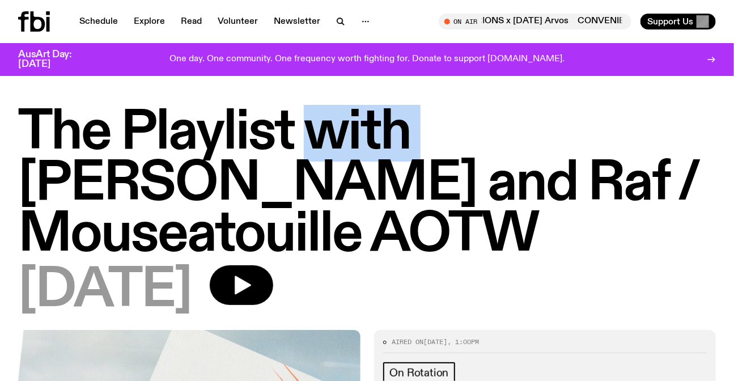
click at [317, 142] on h1 "The Playlist with [PERSON_NAME] and Raf / Mouseatouille AOTW" at bounding box center [367, 184] width 698 height 153
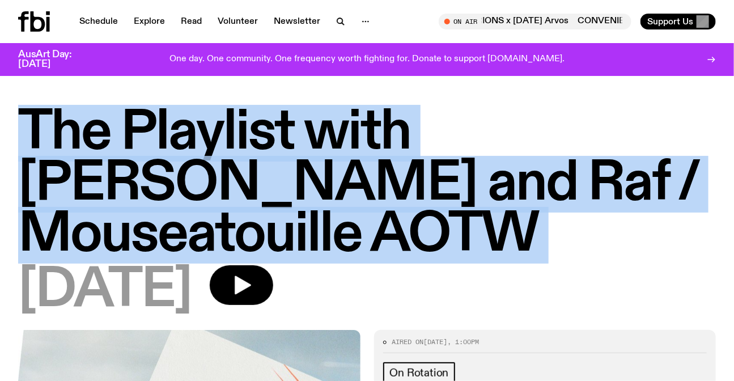
drag, startPoint x: 317, startPoint y: 142, endPoint x: 323, endPoint y: 142, distance: 6.2
click at [319, 142] on h1 "The Playlist with [PERSON_NAME] and Raf / Mouseatouille AOTW" at bounding box center [367, 184] width 698 height 153
click at [544, 146] on h1 "The Playlist with [PERSON_NAME] and Raf / Mouseatouille AOTW" at bounding box center [367, 184] width 698 height 153
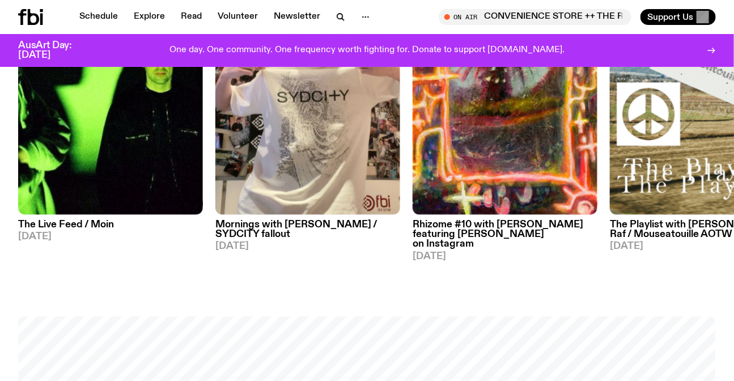
scroll to position [506, 0]
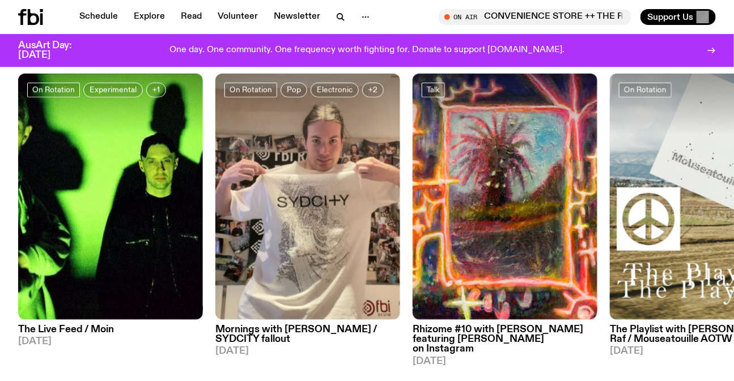
drag, startPoint x: 595, startPoint y: 218, endPoint x: 64, endPoint y: 210, distance: 531.4
click at [413, 220] on img at bounding box center [505, 197] width 185 height 247
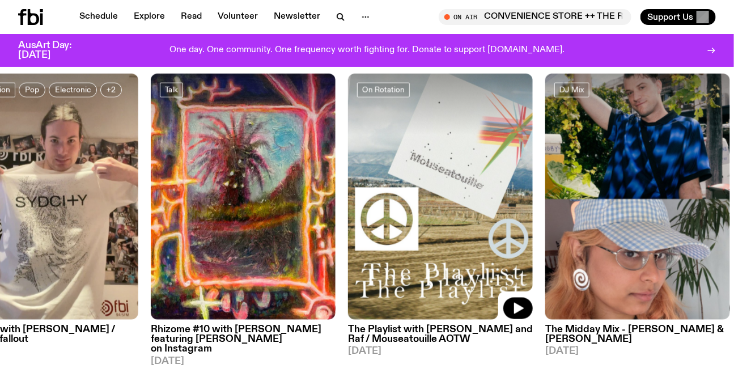
drag, startPoint x: 146, startPoint y: 155, endPoint x: 498, endPoint y: 153, distance: 352.2
click at [498, 153] on img at bounding box center [440, 197] width 185 height 247
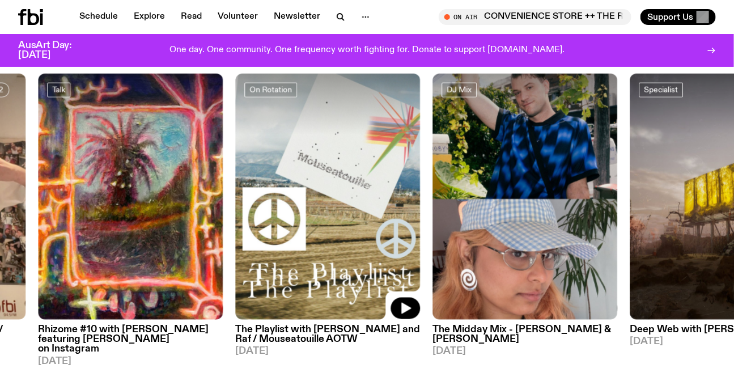
drag, startPoint x: 503, startPoint y: 180, endPoint x: 220, endPoint y: 190, distance: 283.2
click at [248, 189] on img at bounding box center [328, 197] width 185 height 247
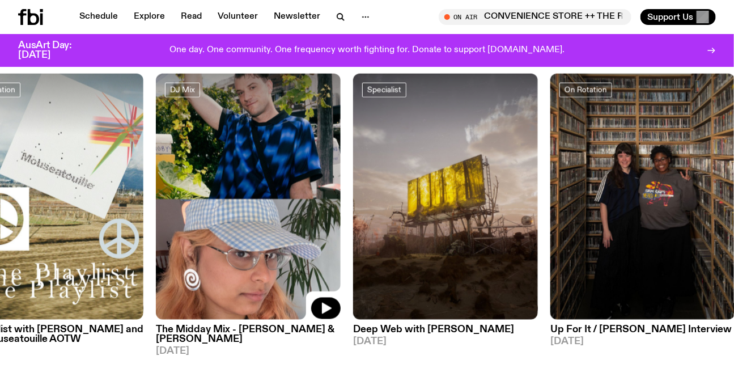
drag, startPoint x: 336, startPoint y: 190, endPoint x: 270, endPoint y: 213, distance: 70.3
click at [269, 214] on img at bounding box center [248, 197] width 185 height 247
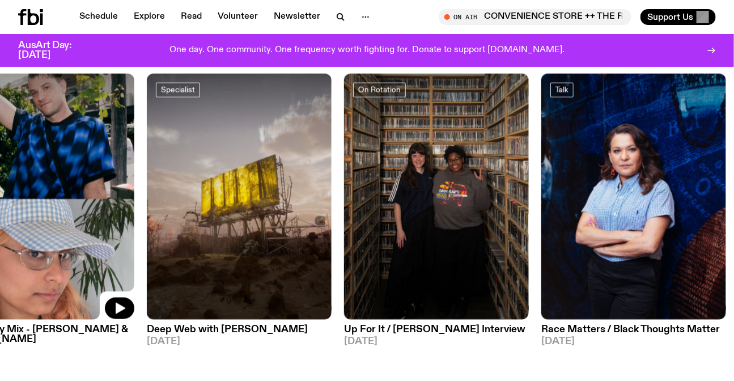
drag, startPoint x: 204, startPoint y: 190, endPoint x: 112, endPoint y: 201, distance: 93.1
click at [112, 201] on div "On Rotation Experimental +1 The Live Feed / Moin 06.10.25 On Rotation Pop Elect…" at bounding box center [367, 220] width 698 height 293
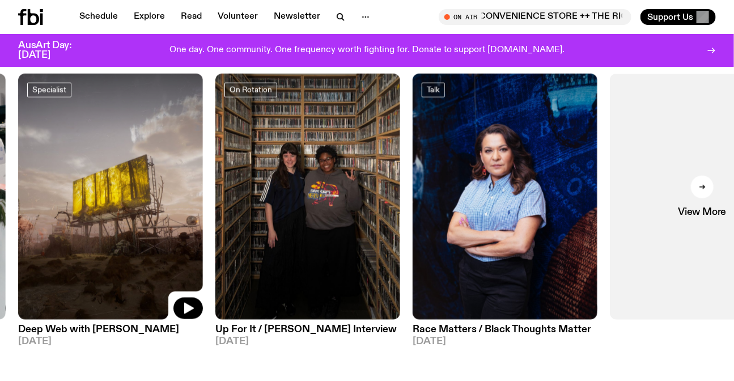
drag, startPoint x: 274, startPoint y: 170, endPoint x: 284, endPoint y: 170, distance: 9.1
click at [203, 170] on img at bounding box center [110, 197] width 185 height 247
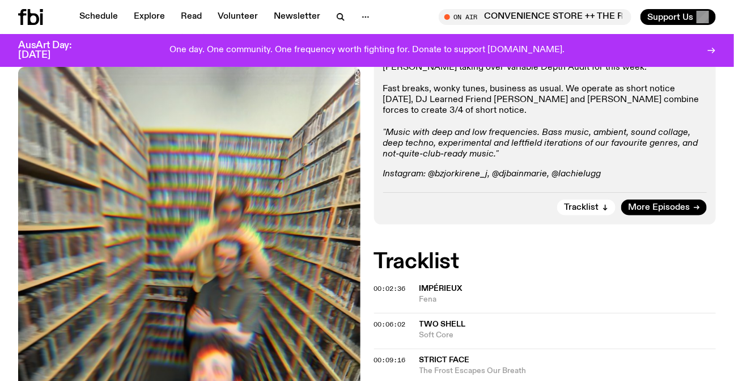
scroll to position [192, 0]
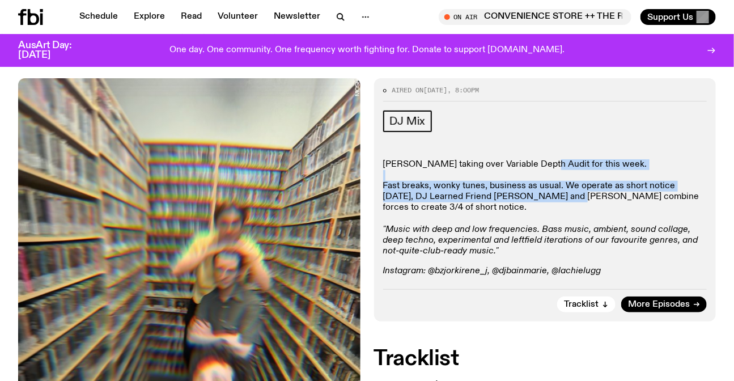
drag, startPoint x: 538, startPoint y: 159, endPoint x: 541, endPoint y: 201, distance: 42.1
click at [541, 201] on div "DJ Mix [PERSON_NAME] taking over Variable Depth Audit for this week. Fast break…" at bounding box center [545, 194] width 324 height 167
click at [541, 201] on p "Irene J. taking over Variable Depth Audit for this week. Fast breaks, wonky tun…" at bounding box center [545, 208] width 324 height 98
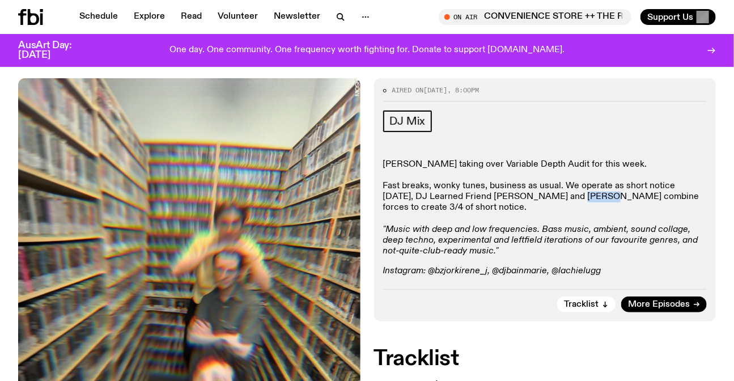
click at [541, 201] on p "Irene J. taking over Variable Depth Audit for this week. Fast breaks, wonky tun…" at bounding box center [545, 208] width 324 height 98
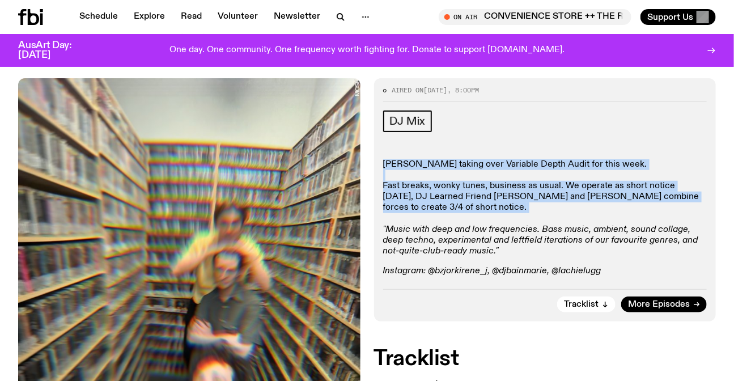
drag, startPoint x: 541, startPoint y: 201, endPoint x: 537, endPoint y: 156, distance: 45.5
click at [537, 156] on div "DJ Mix Irene J. taking over Variable Depth Audit for this week. Fast breaks, wo…" at bounding box center [545, 194] width 324 height 167
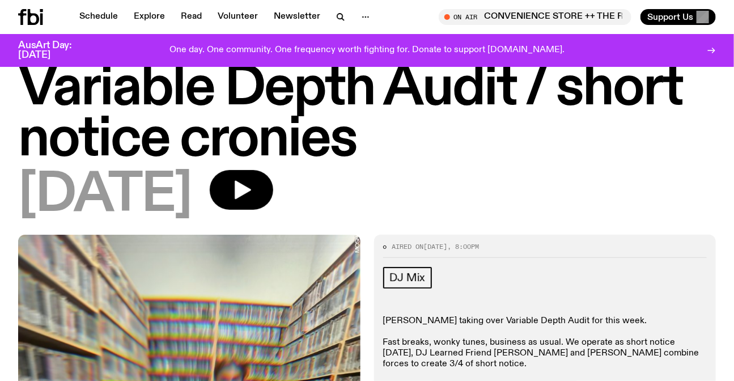
scroll to position [0, 0]
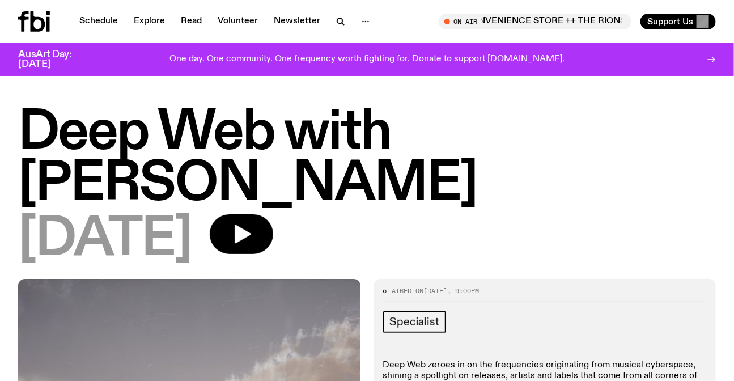
click at [213, 147] on h1 "Deep Web with [PERSON_NAME]" at bounding box center [367, 159] width 698 height 102
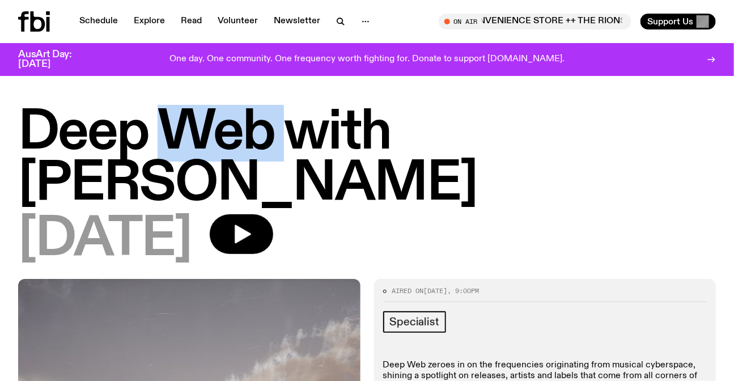
click at [213, 147] on h1 "Deep Web with [PERSON_NAME]" at bounding box center [367, 159] width 698 height 102
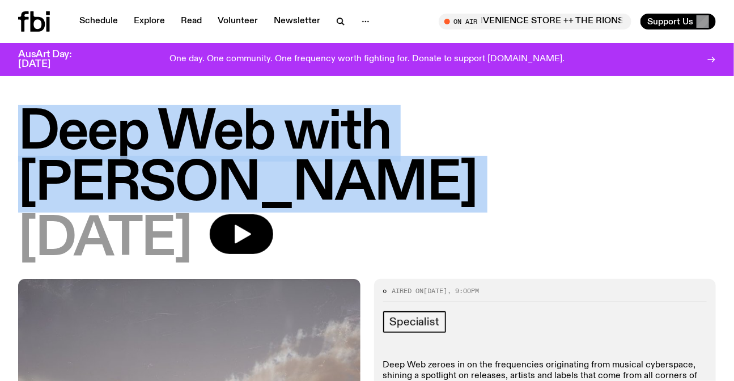
click at [213, 147] on h1 "Deep Web with [PERSON_NAME]" at bounding box center [367, 159] width 698 height 102
click at [333, 166] on h1 "Deep Web with [PERSON_NAME]" at bounding box center [367, 159] width 698 height 102
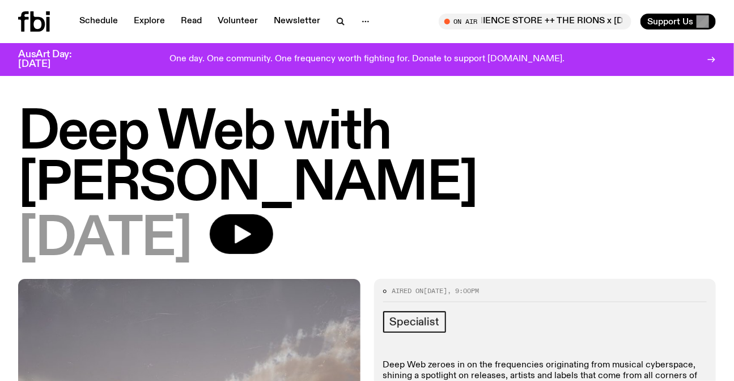
click at [32, 12] on icon at bounding box center [38, 21] width 15 height 20
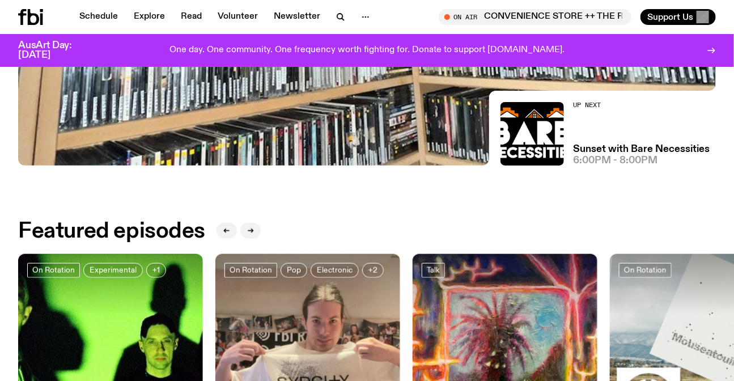
scroll to position [532, 0]
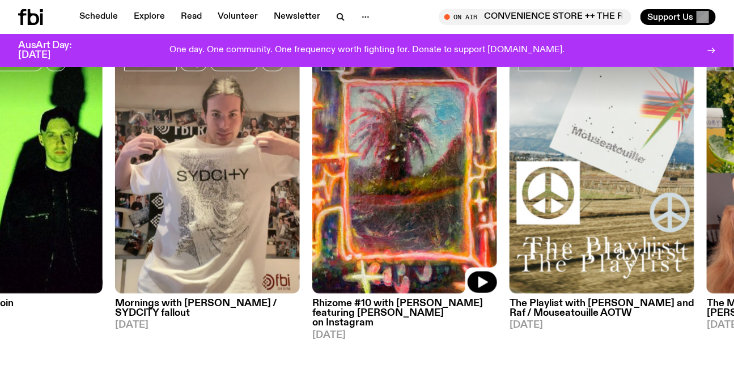
drag, startPoint x: 450, startPoint y: 207, endPoint x: 102, endPoint y: 216, distance: 348.3
click at [312, 214] on img at bounding box center [404, 171] width 185 height 247
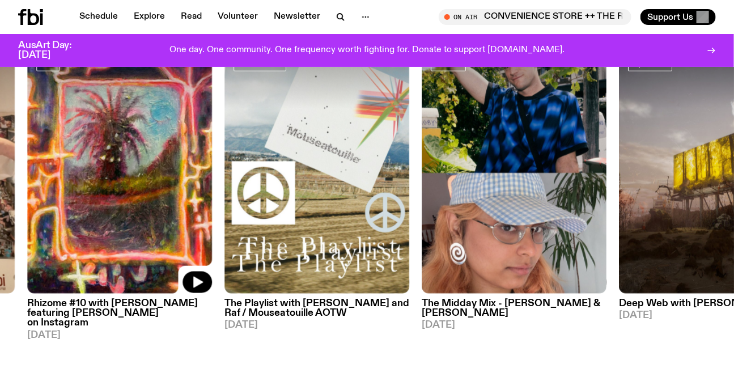
drag, startPoint x: 294, startPoint y: 240, endPoint x: 81, endPoint y: 239, distance: 212.7
click at [422, 240] on img at bounding box center [514, 171] width 185 height 247
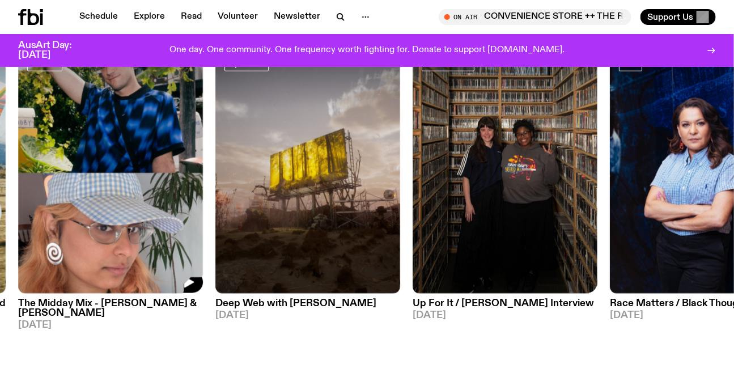
click at [413, 245] on img at bounding box center [505, 171] width 185 height 247
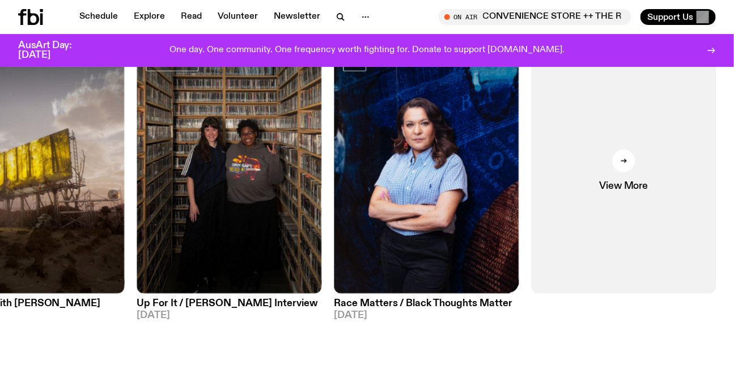
drag, startPoint x: 450, startPoint y: 136, endPoint x: 210, endPoint y: 323, distance: 304.7
drag, startPoint x: 198, startPoint y: 142, endPoint x: 402, endPoint y: 167, distance: 205.2
click at [322, 167] on img at bounding box center [229, 171] width 185 height 247
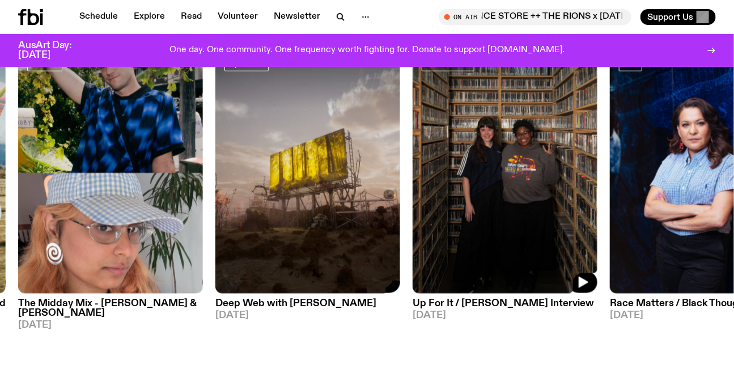
drag, startPoint x: 399, startPoint y: 215, endPoint x: 674, endPoint y: 214, distance: 275.0
click at [663, 214] on div "On Rotation Experimental +1 The Live Feed / Moin 06.10.25 On Rotation Pop Elect…" at bounding box center [367, 194] width 698 height 293
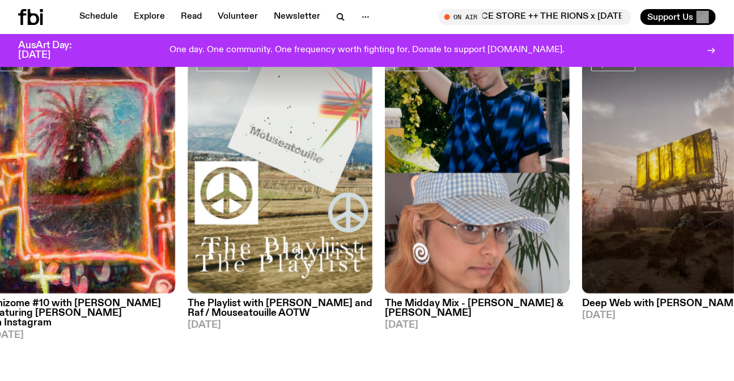
drag, startPoint x: 393, startPoint y: 209, endPoint x: 463, endPoint y: 218, distance: 70.4
click at [175, 217] on img at bounding box center [82, 171] width 185 height 247
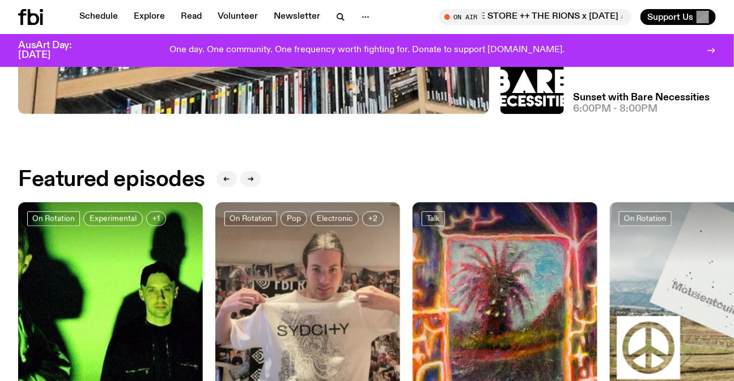
drag, startPoint x: 524, startPoint y: 226, endPoint x: 739, endPoint y: 200, distance: 217.1
click at [716, 225] on div "On Rotation Experimental +1 The Live Feed / Moin 06.10.25 On Rotation Pop Elect…" at bounding box center [367, 348] width 698 height 293
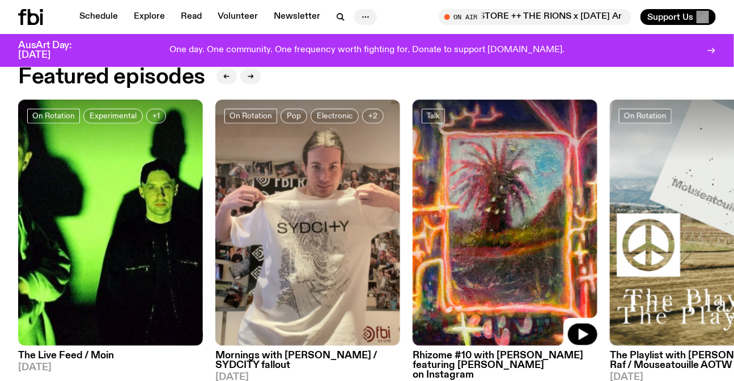
scroll to position [481, 0]
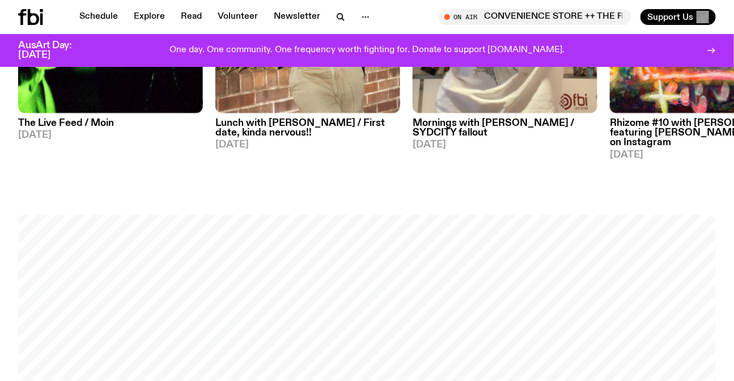
scroll to position [506, 0]
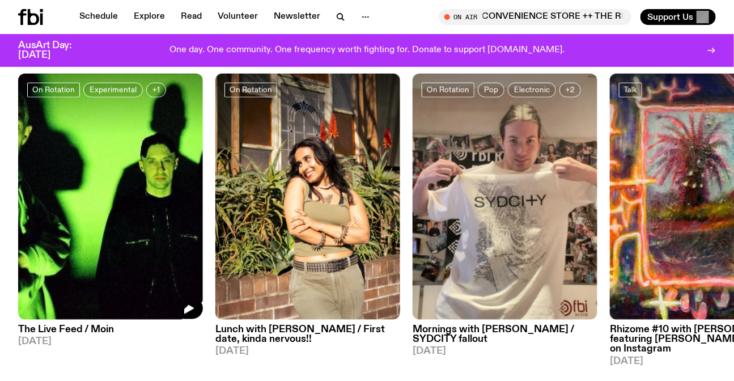
drag, startPoint x: 2, startPoint y: 147, endPoint x: 49, endPoint y: 171, distance: 52.0
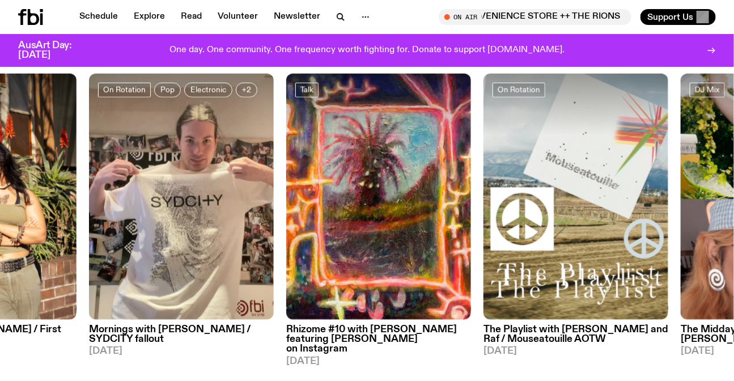
drag, startPoint x: 358, startPoint y: 283, endPoint x: 244, endPoint y: 291, distance: 114.8
click at [253, 293] on div "On Rotation Experimental +1 The Live Feed / Moin [DATE] On Rotation Lunch with …" at bounding box center [367, 220] width 698 height 293
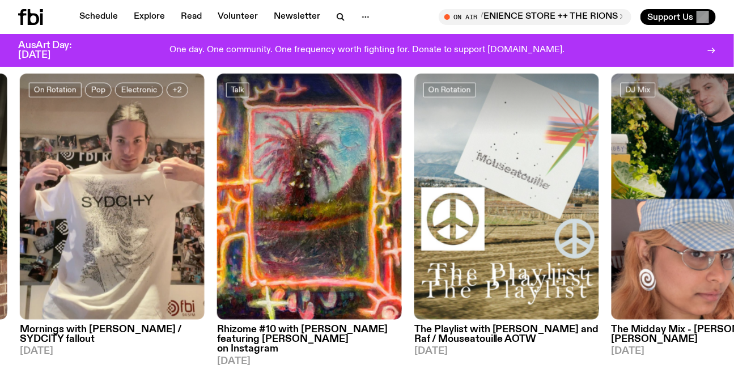
drag, startPoint x: 498, startPoint y: 333, endPoint x: 261, endPoint y: 341, distance: 237.7
click at [612, 341] on div "DJ Mix The Midday Mix - [PERSON_NAME] & [PERSON_NAME] [DATE]" at bounding box center [704, 216] width 185 height 284
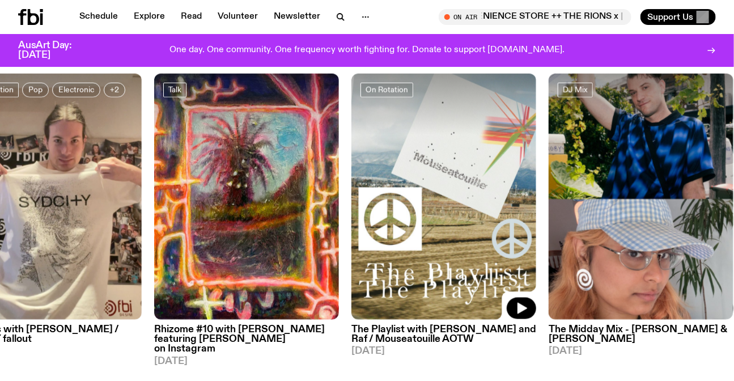
drag, startPoint x: 136, startPoint y: 284, endPoint x: 615, endPoint y: 276, distance: 479.8
click at [536, 276] on img at bounding box center [444, 197] width 185 height 247
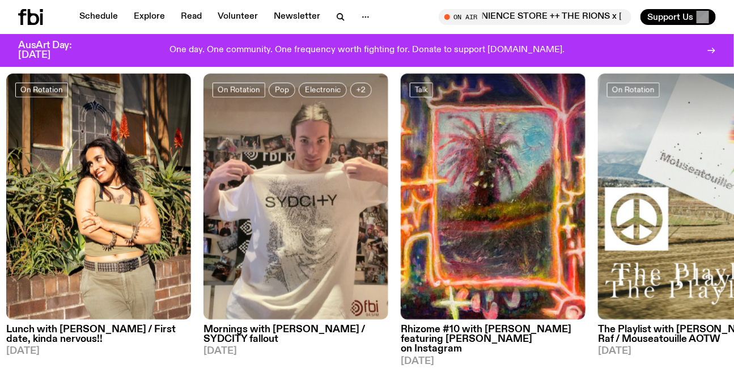
drag, startPoint x: 475, startPoint y: 276, endPoint x: 716, endPoint y: 268, distance: 241.1
click at [388, 268] on img at bounding box center [296, 197] width 185 height 247
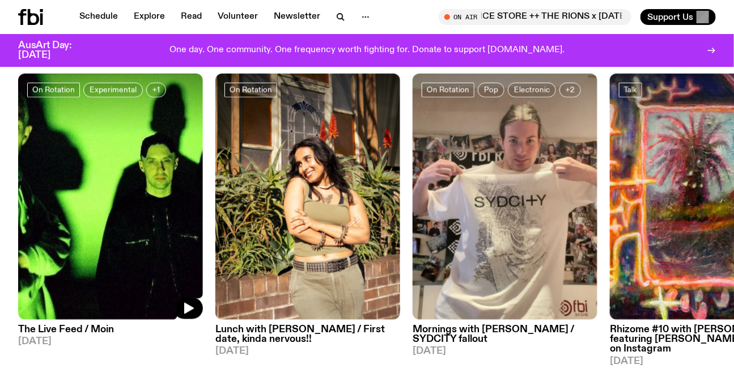
drag, startPoint x: 1, startPoint y: 84, endPoint x: 45, endPoint y: 235, distance: 157.9
click at [339, 22] on icon "button" at bounding box center [341, 17] width 14 height 14
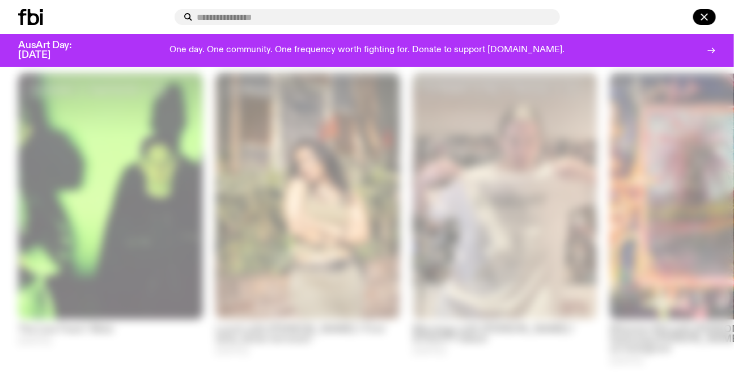
click at [142, 16] on div at bounding box center [94, 17] width 152 height 16
click at [700, 18] on icon "button" at bounding box center [705, 17] width 14 height 14
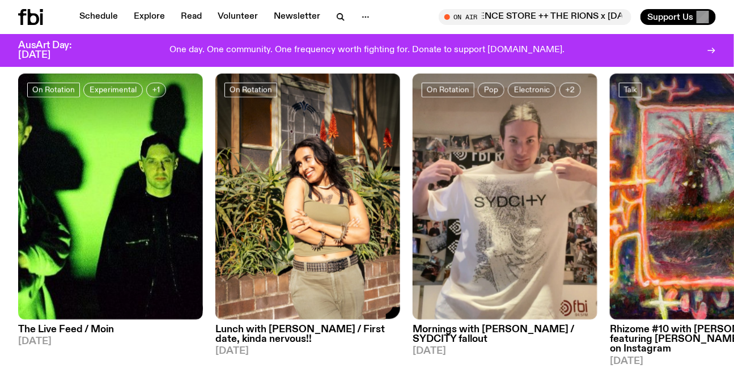
click at [126, 162] on img at bounding box center [110, 197] width 185 height 247
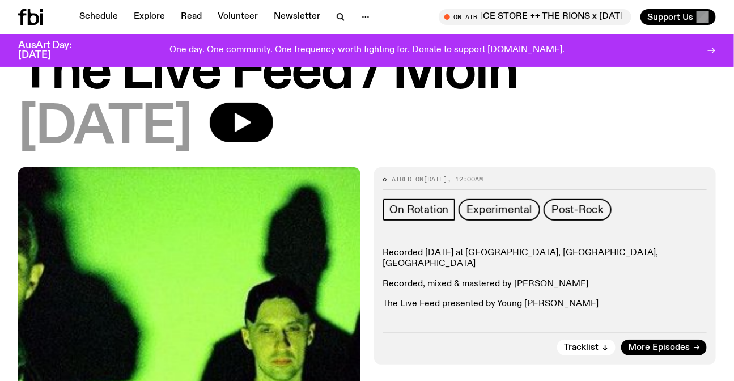
scroll to position [150, 0]
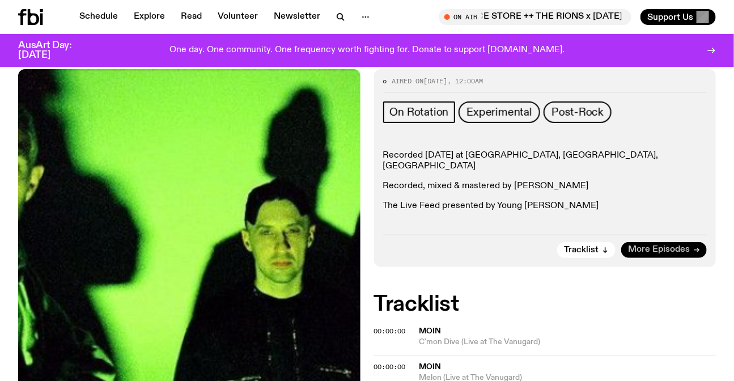
click at [674, 246] on span "More Episodes" at bounding box center [659, 250] width 62 height 9
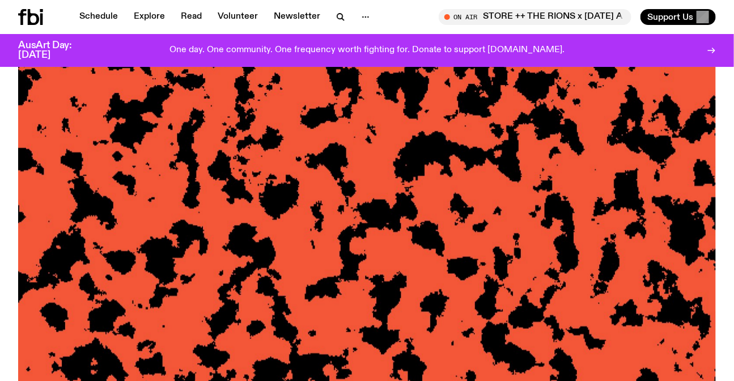
scroll to position [410, 0]
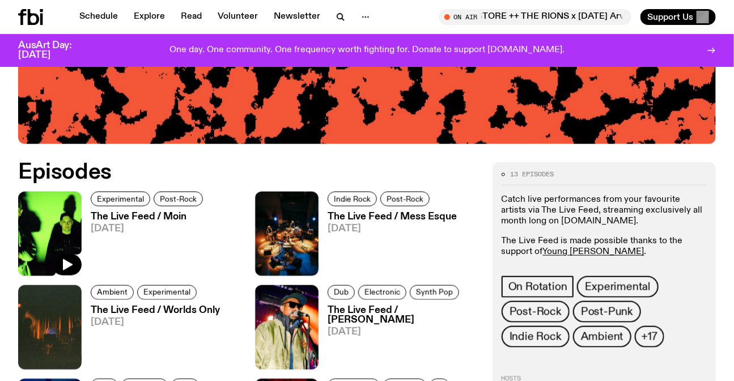
click at [35, 238] on img at bounding box center [50, 234] width 64 height 84
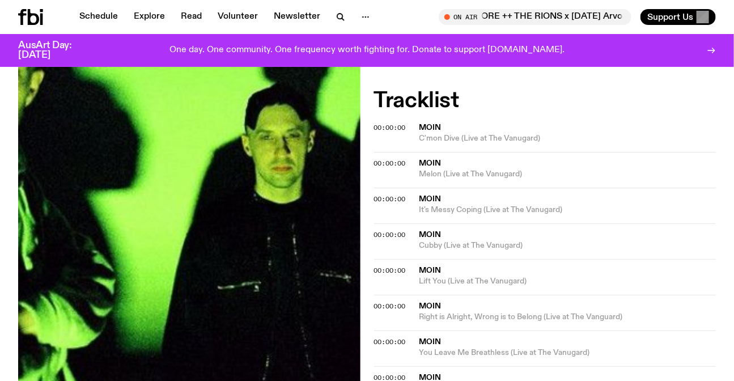
scroll to position [353, 0]
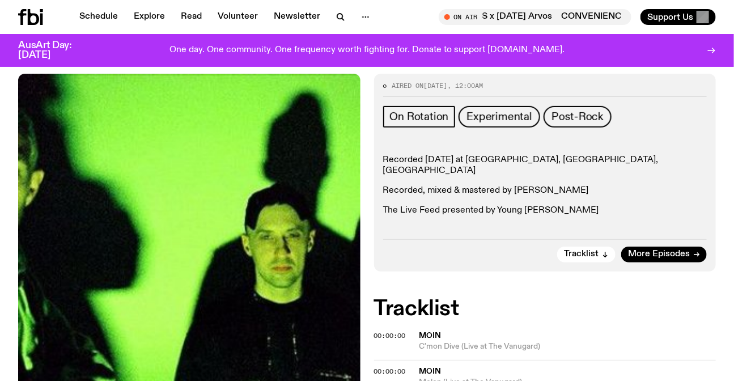
scroll to position [149, 0]
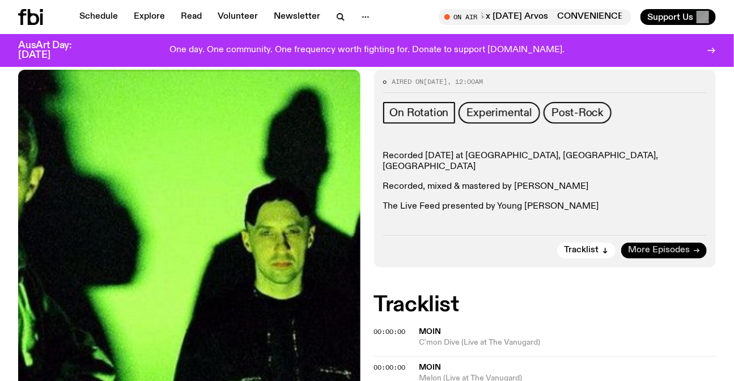
click at [648, 246] on span "More Episodes" at bounding box center [659, 250] width 62 height 9
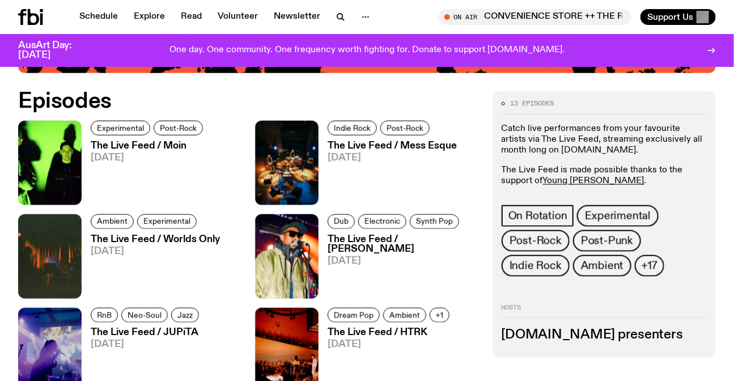
scroll to position [352, 0]
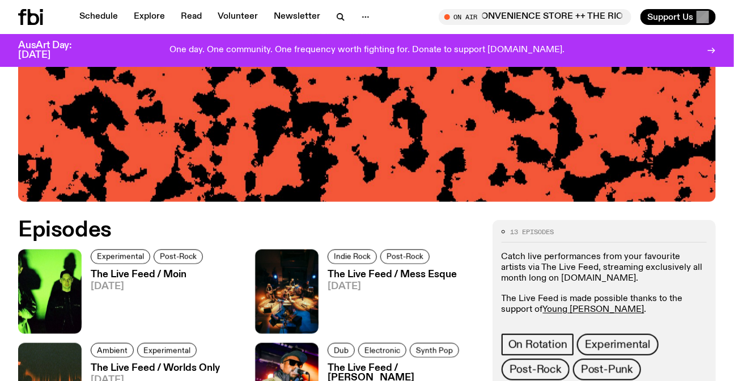
click at [90, 270] on link "The Live Feed / Moin 06.10.25" at bounding box center [144, 302] width 125 height 64
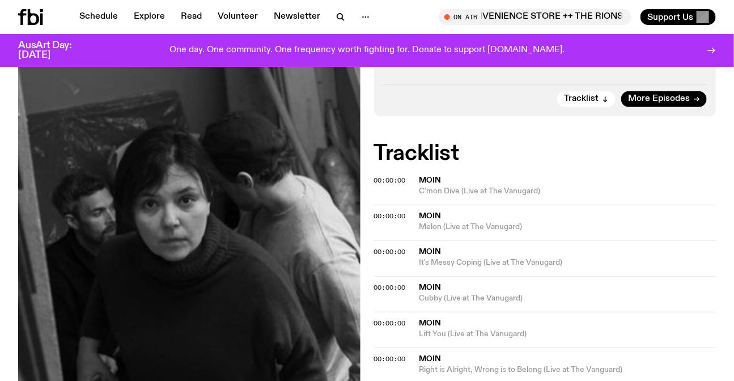
scroll to position [301, 0]
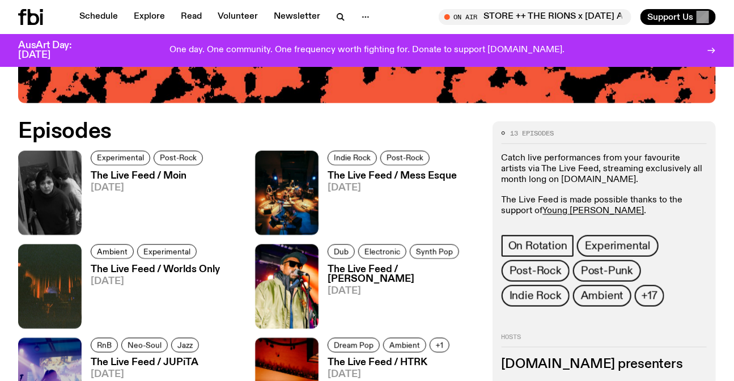
scroll to position [507, 0]
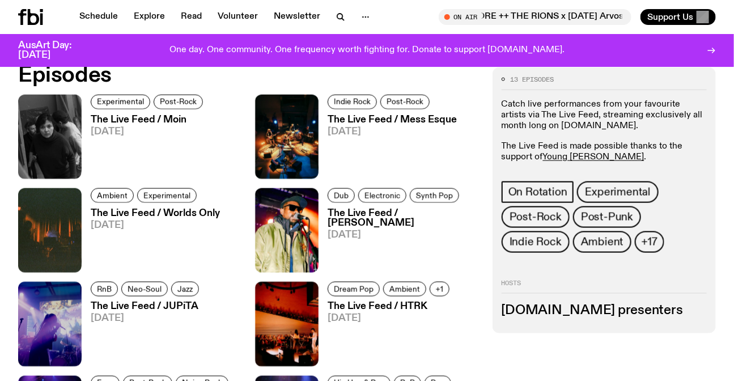
click at [44, 23] on div at bounding box center [45, 17] width 54 height 16
click at [36, 16] on icon at bounding box center [33, 17] width 11 height 16
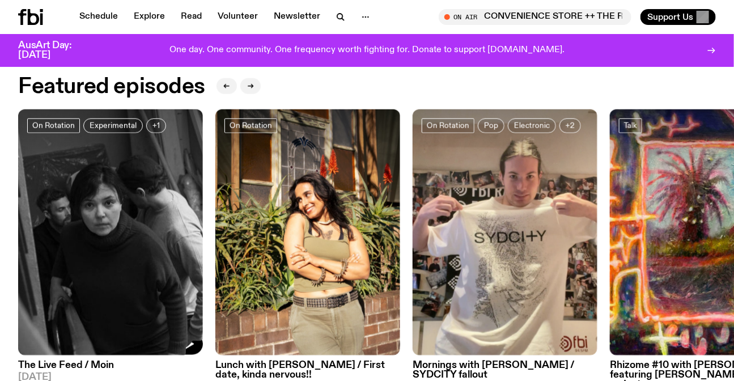
scroll to position [404, 0]
